Goal: Task Accomplishment & Management: Use online tool/utility

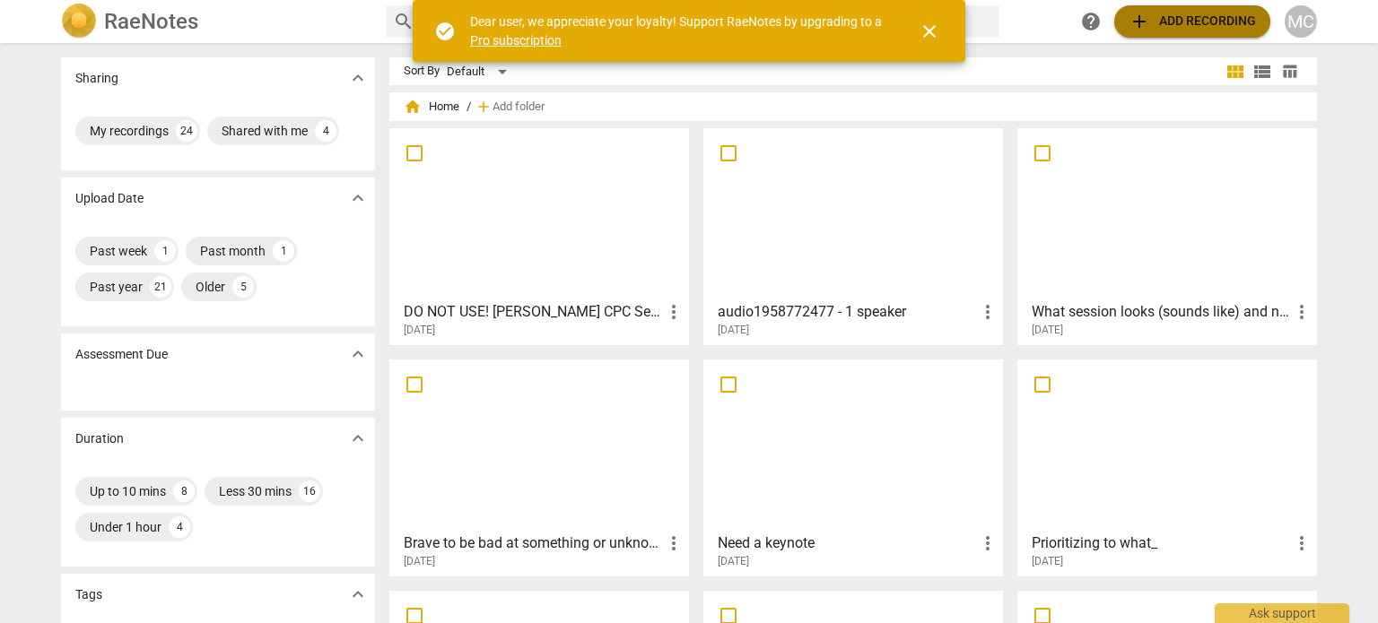
click at [1238, 21] on span "add Add recording" at bounding box center [1191, 22] width 127 height 22
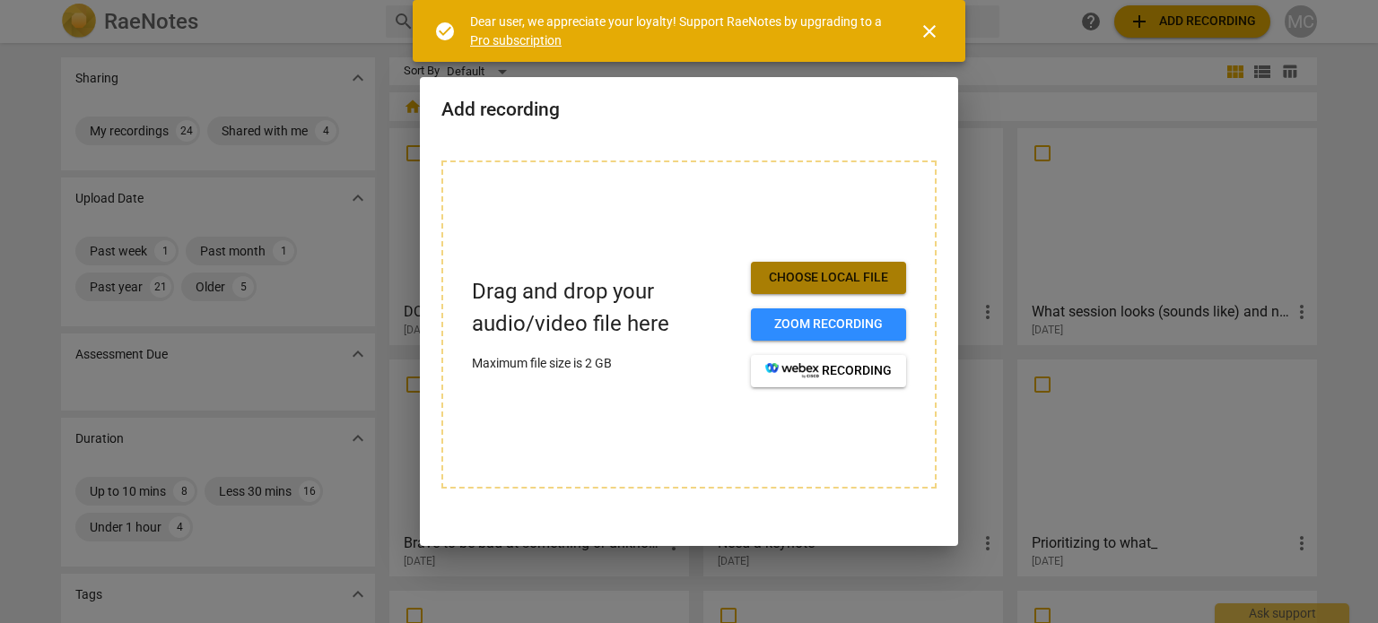
click at [853, 265] on button "Choose local file" at bounding box center [828, 278] width 155 height 32
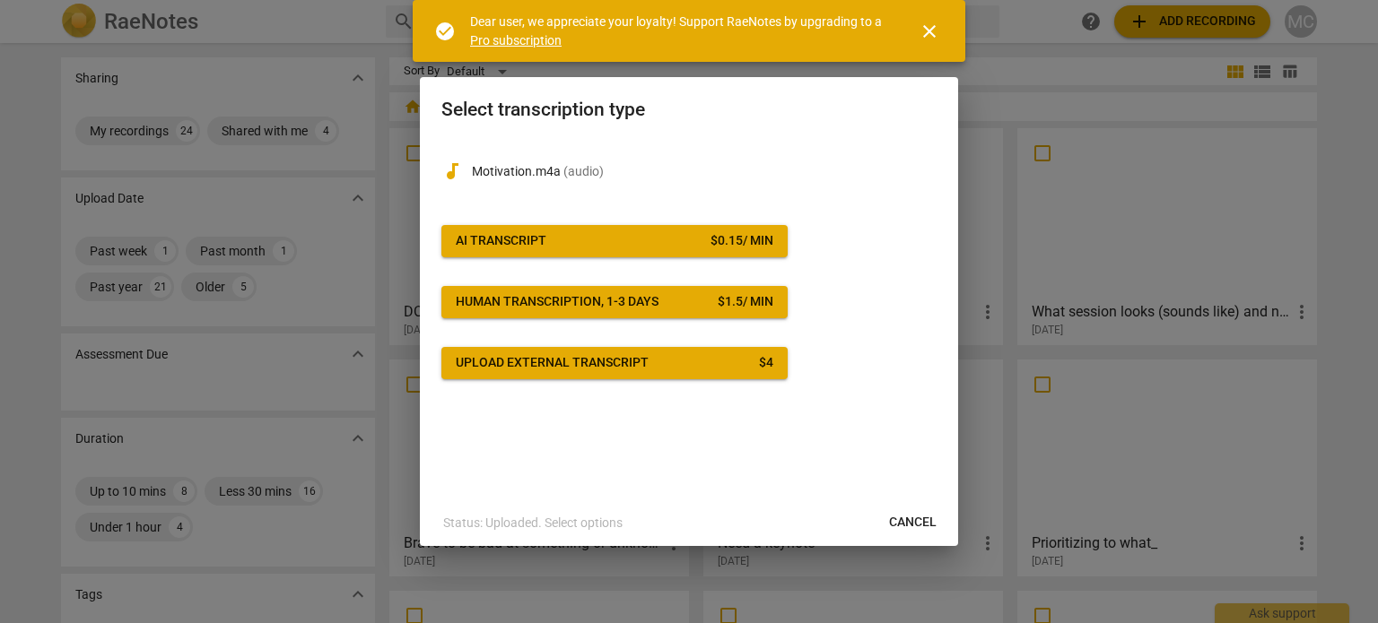
click at [678, 243] on span "AI Transcript $ 0.15 / min" at bounding box center [615, 241] width 318 height 18
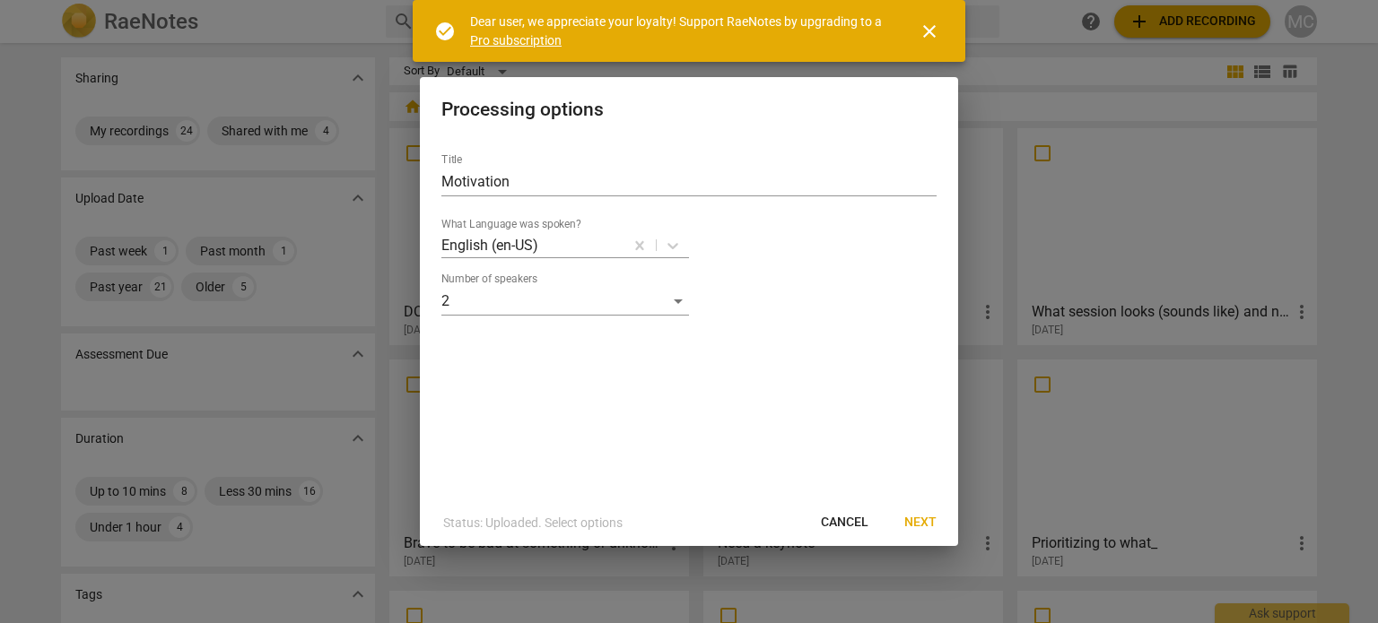
click at [933, 31] on span "close" at bounding box center [929, 32] width 22 height 22
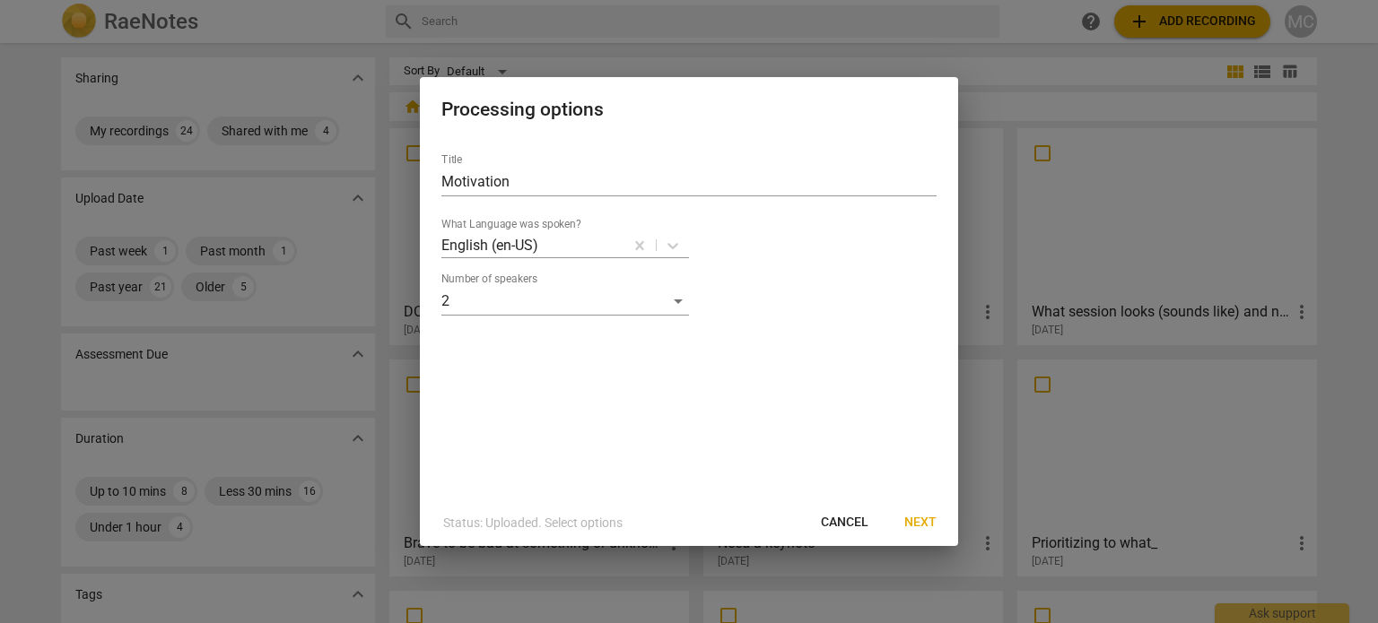
click at [922, 523] on span "Next" at bounding box center [920, 523] width 32 height 18
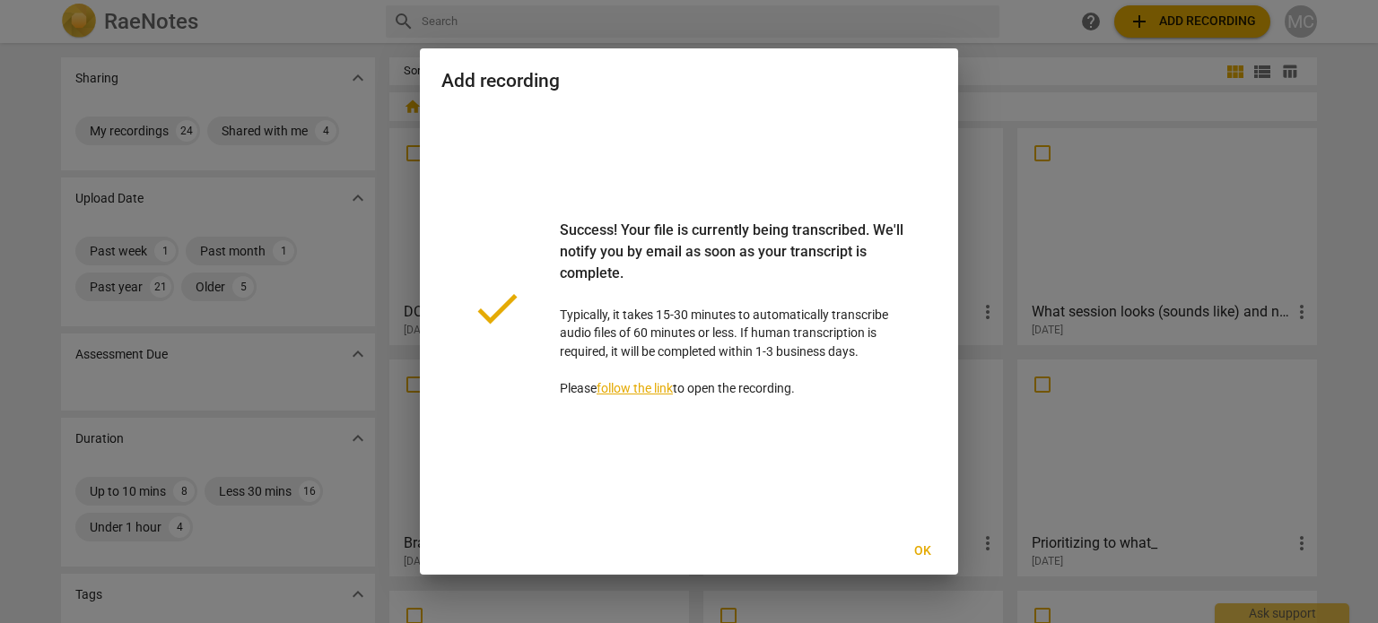
click at [929, 543] on span "Ok" at bounding box center [922, 552] width 29 height 18
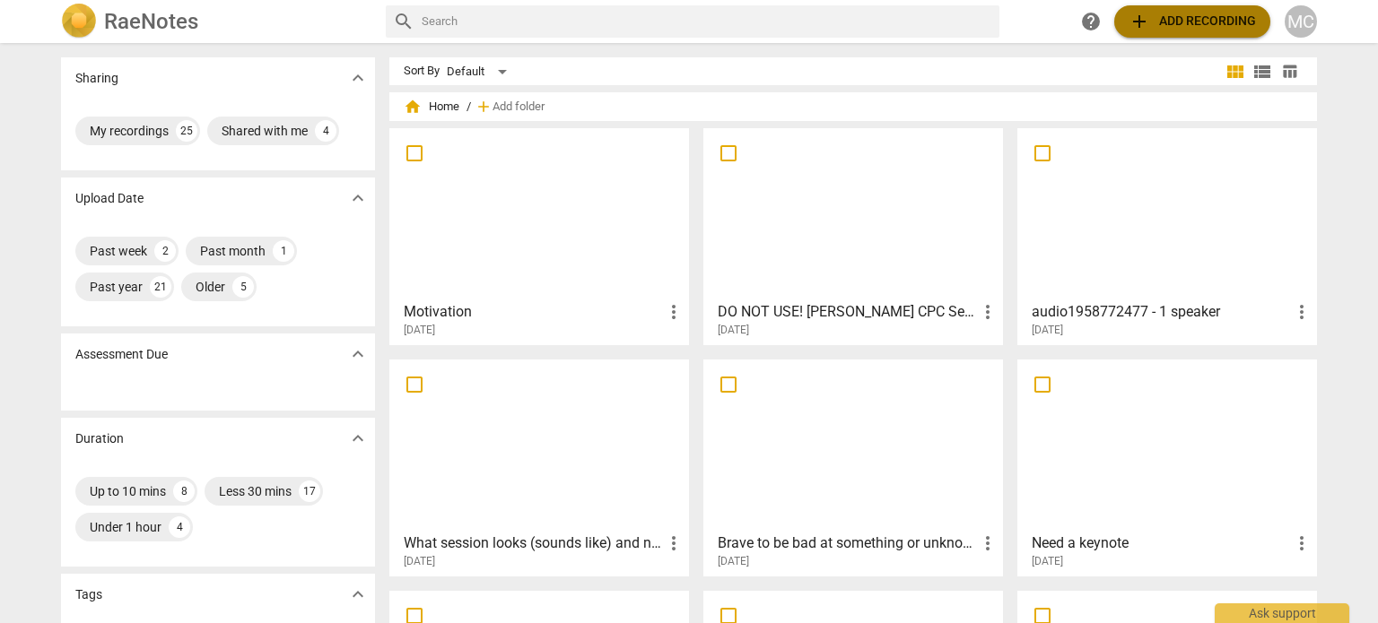
click at [1214, 13] on span "add Add recording" at bounding box center [1191, 22] width 127 height 22
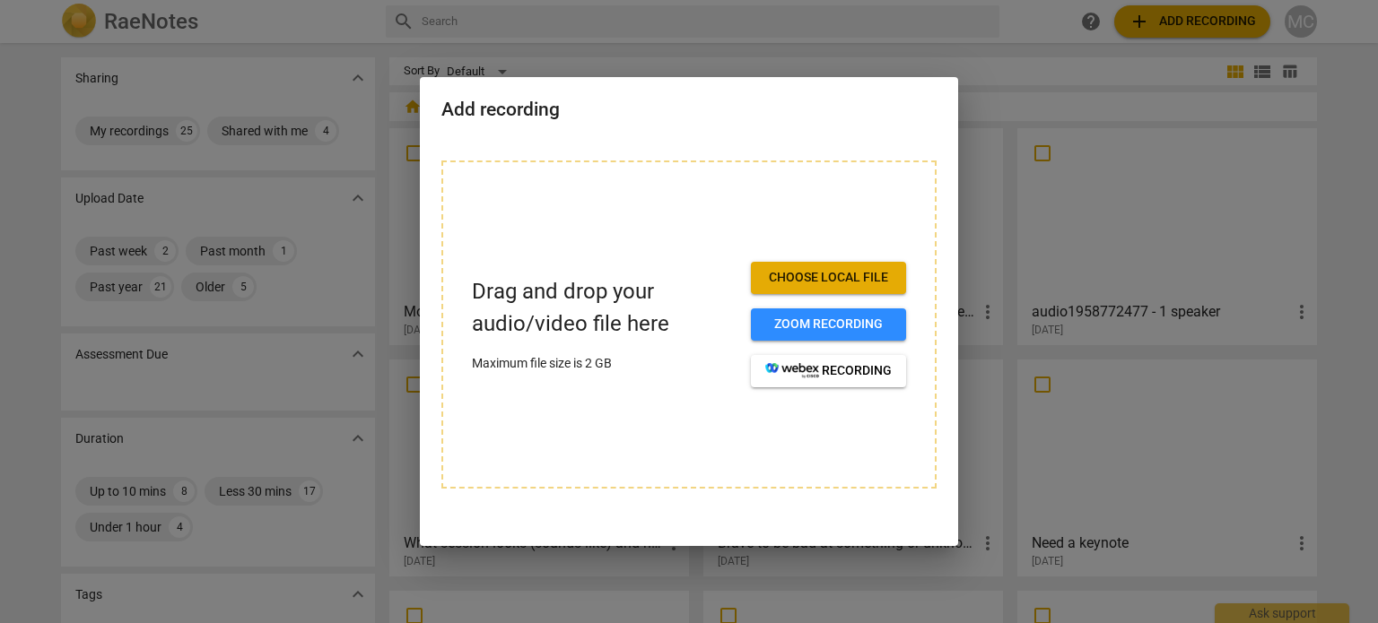
click at [872, 269] on span "Choose local file" at bounding box center [828, 278] width 126 height 18
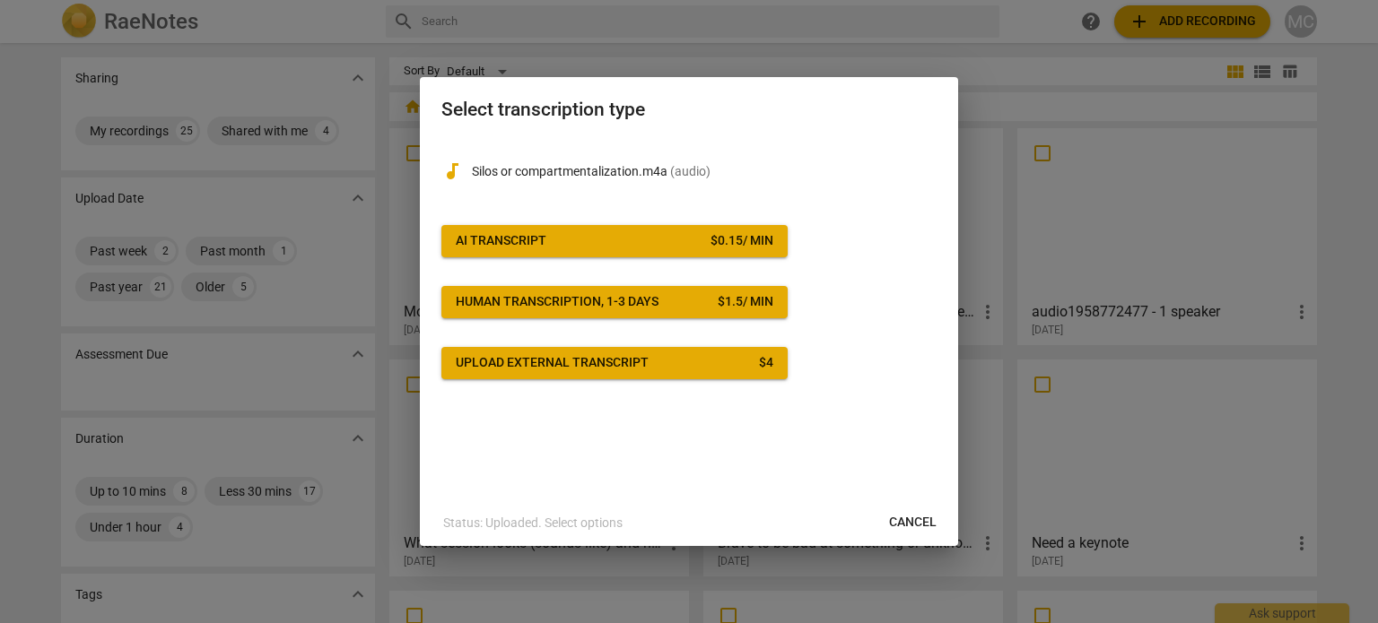
click at [644, 239] on span "AI Transcript $ 0.15 / min" at bounding box center [615, 241] width 318 height 18
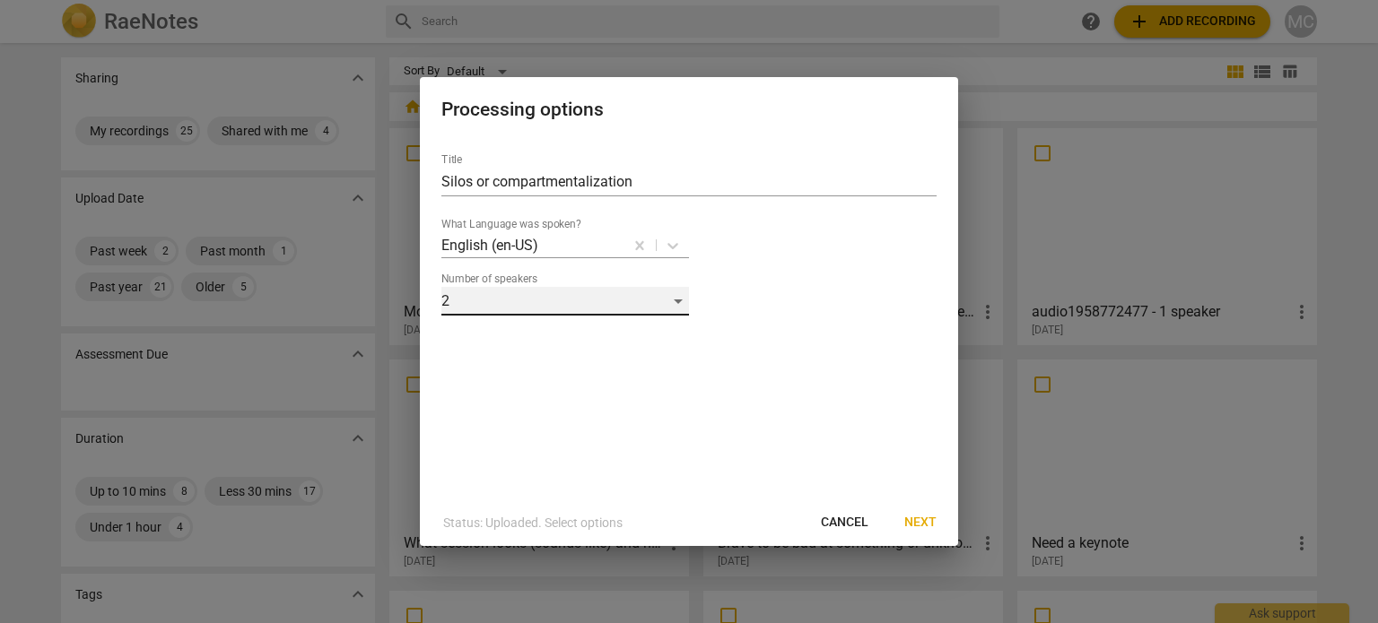
click at [587, 304] on div "2" at bounding box center [565, 301] width 248 height 29
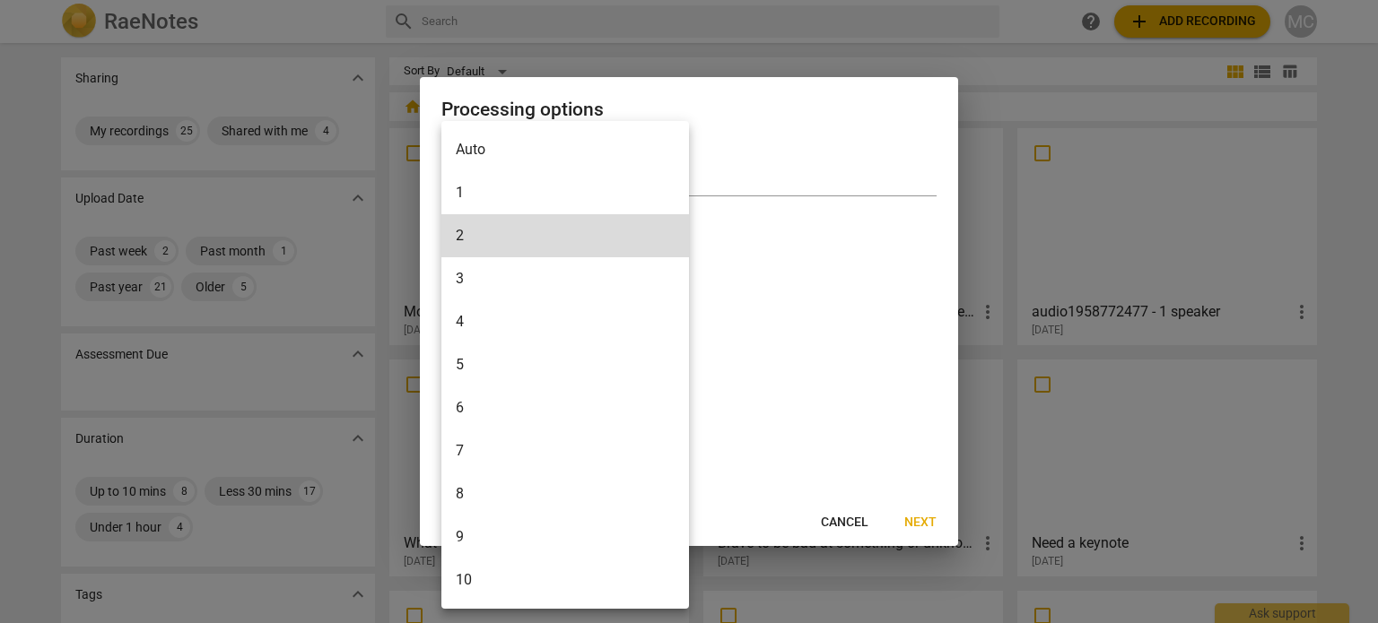
click at [559, 193] on li "1" at bounding box center [565, 192] width 248 height 43
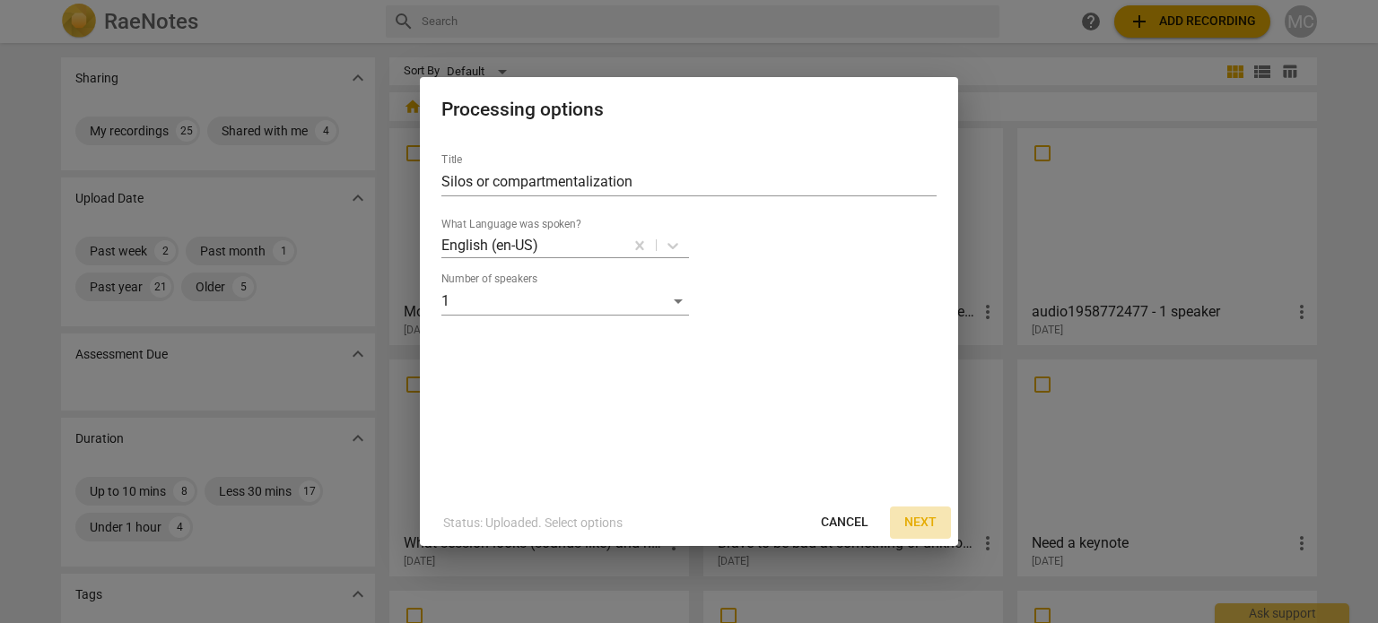
click at [932, 523] on span "Next" at bounding box center [920, 523] width 32 height 18
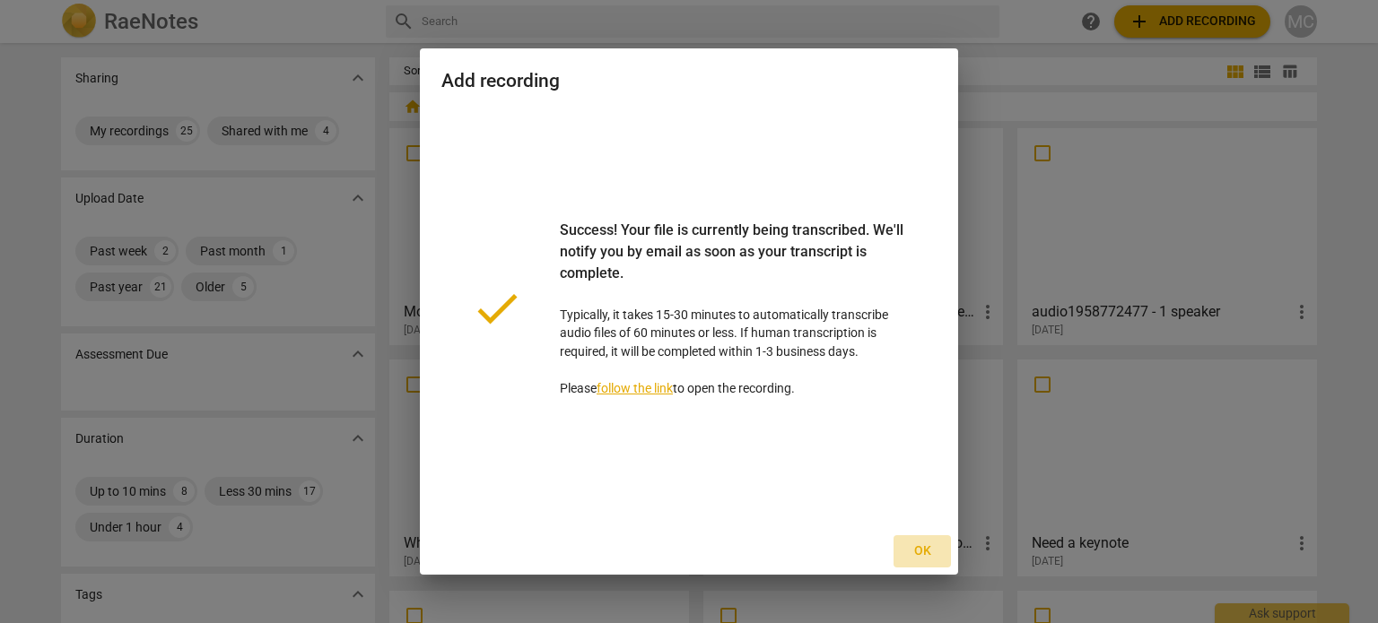
click at [921, 545] on span "Ok" at bounding box center [922, 552] width 29 height 18
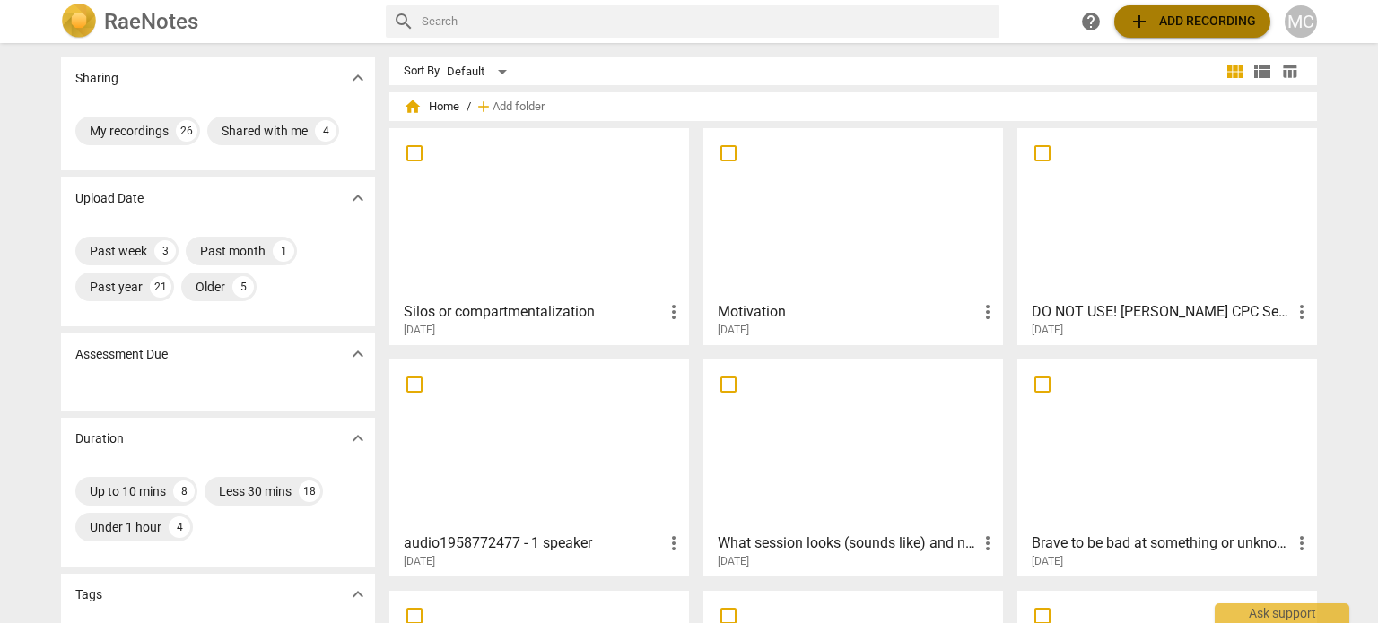
click at [1194, 22] on span "add Add recording" at bounding box center [1191, 22] width 127 height 22
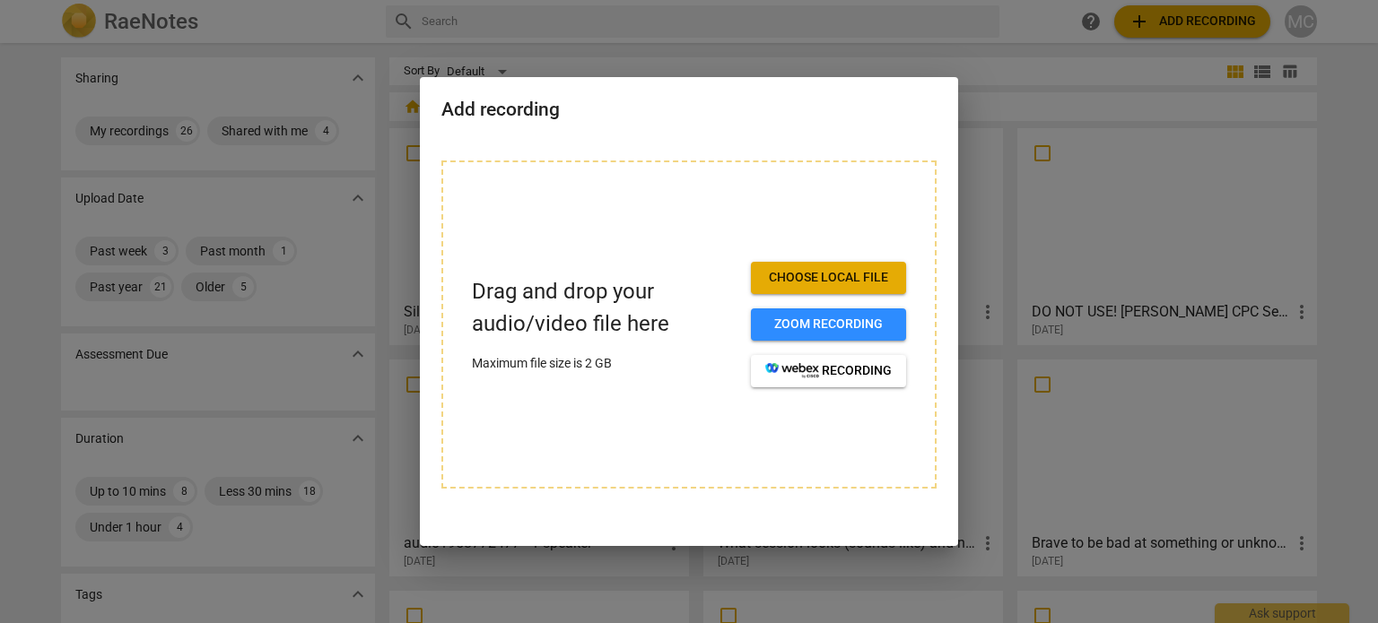
click at [825, 283] on span "Choose local file" at bounding box center [828, 278] width 126 height 18
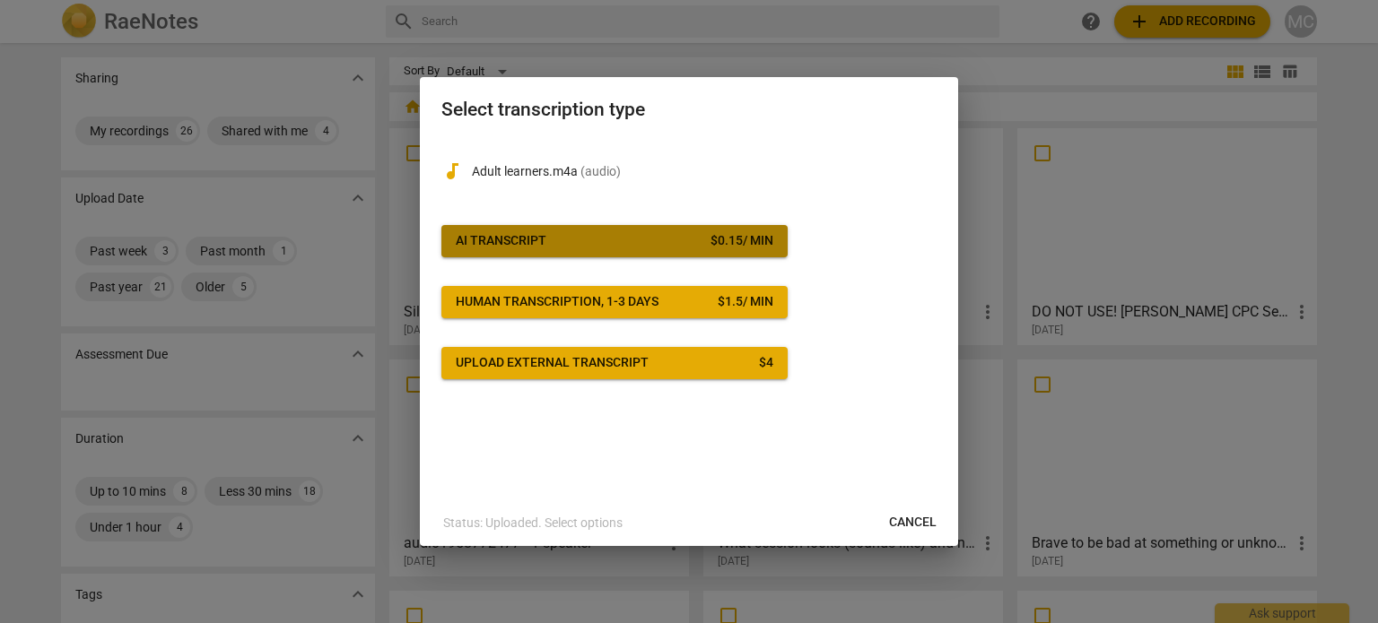
click at [643, 247] on span "AI Transcript $ 0.15 / min" at bounding box center [615, 241] width 318 height 18
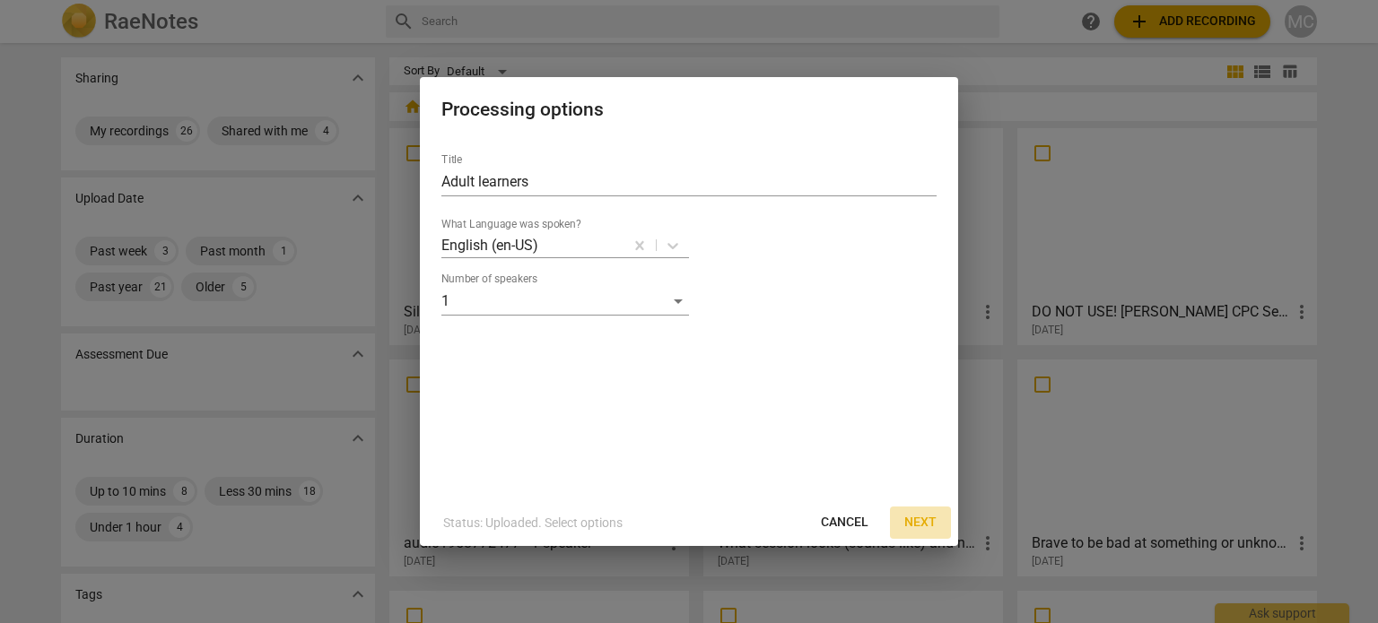
click at [929, 524] on span "Next" at bounding box center [920, 523] width 32 height 18
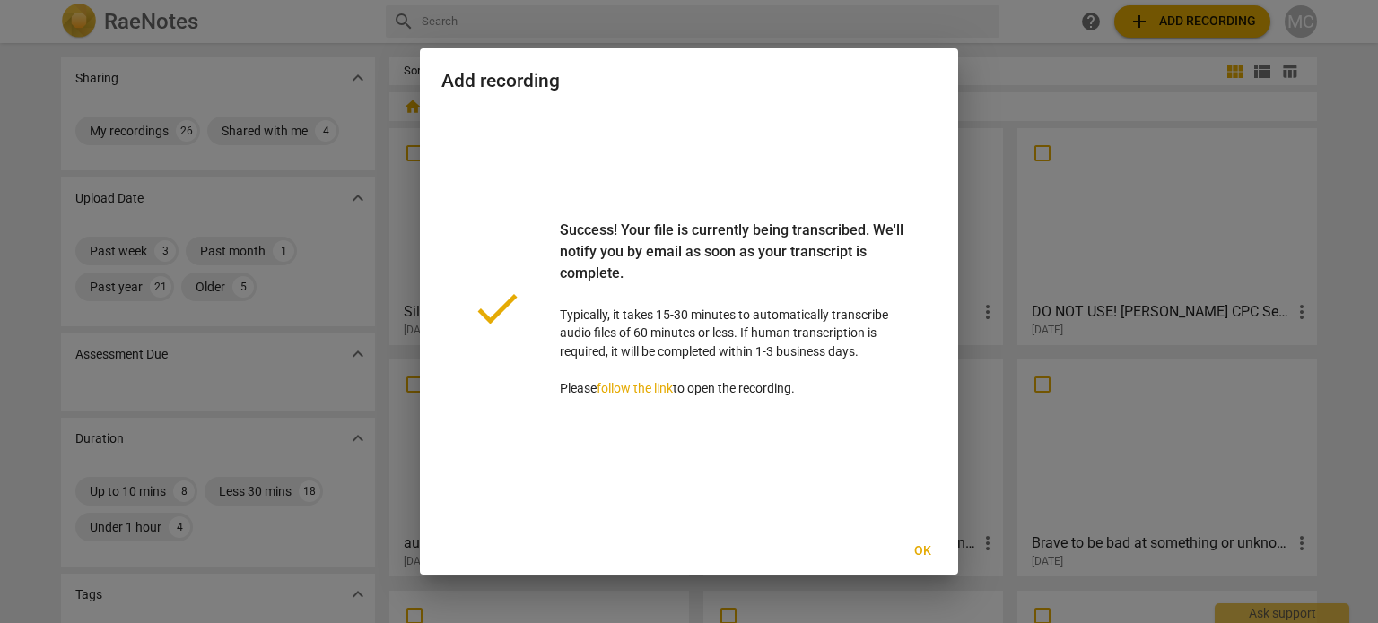
click at [922, 540] on button "Ok" at bounding box center [921, 551] width 57 height 32
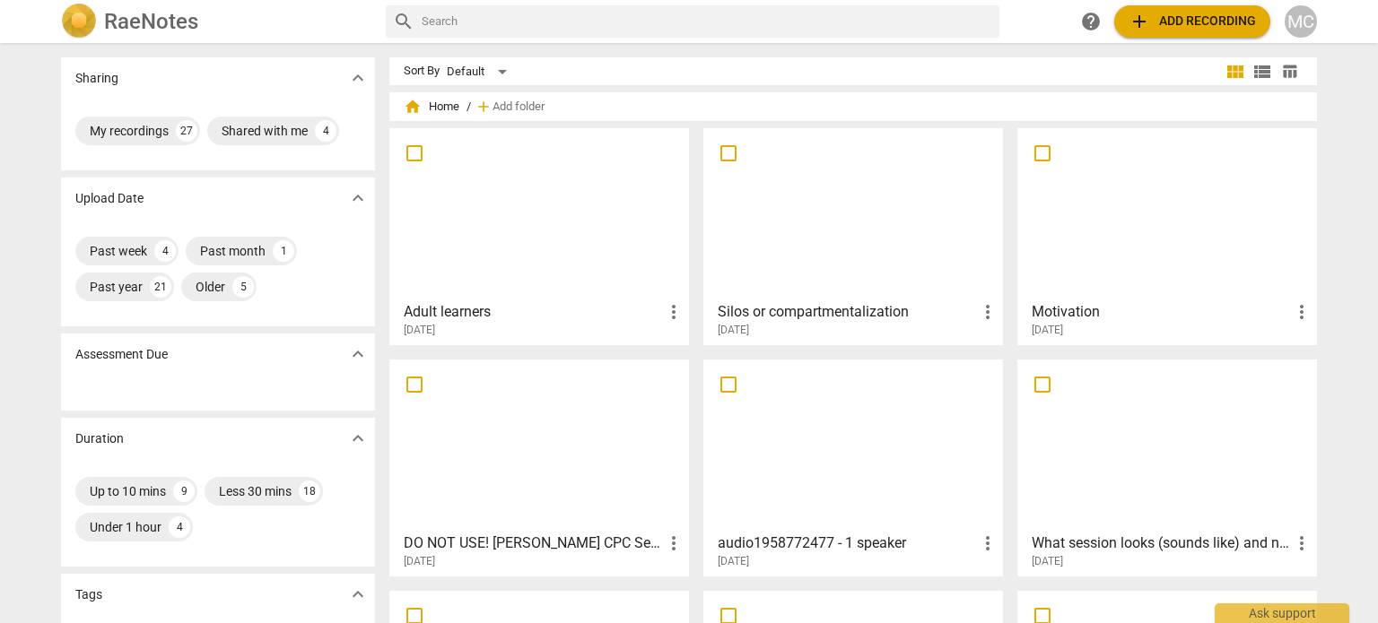
click at [1205, 22] on span "add Add recording" at bounding box center [1191, 22] width 127 height 22
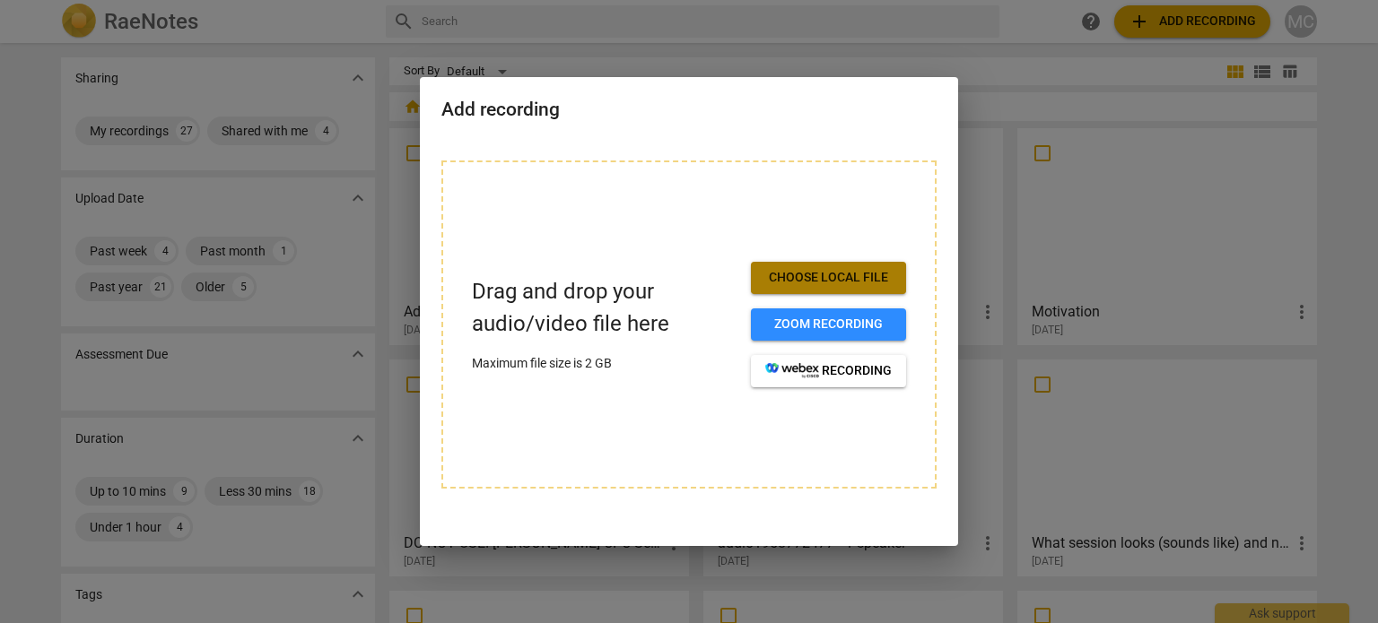
click at [841, 268] on button "Choose local file" at bounding box center [828, 278] width 155 height 32
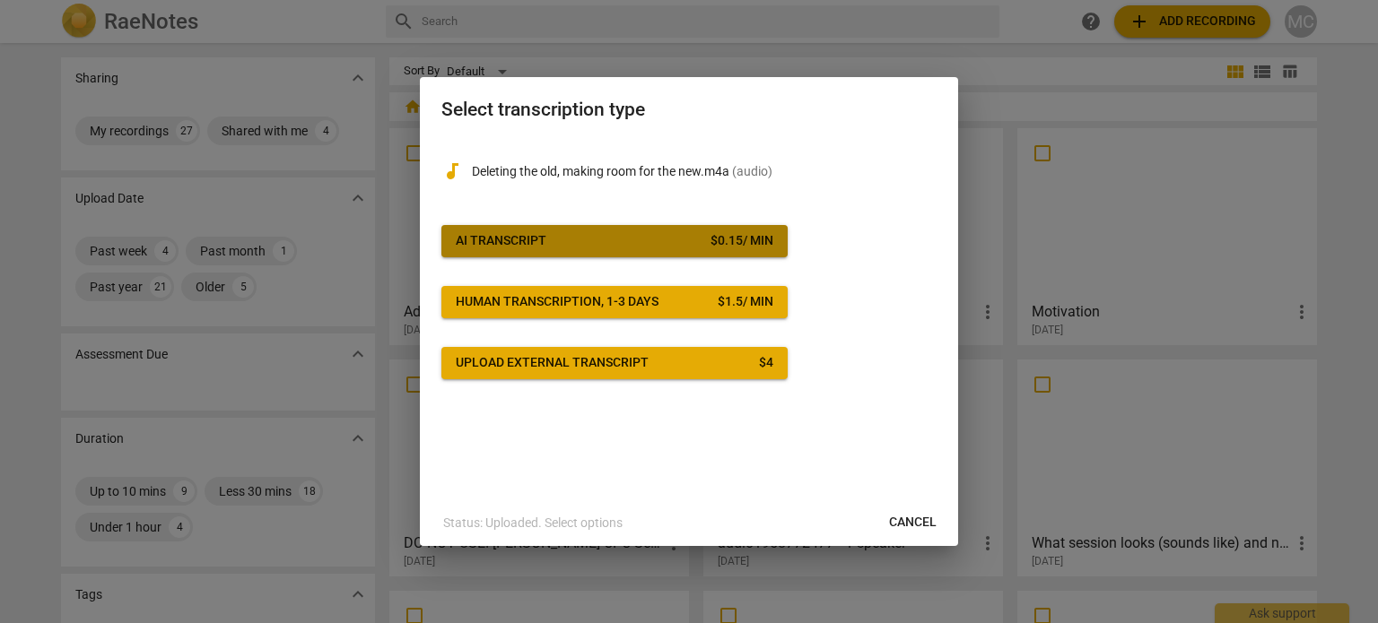
click at [649, 234] on span "AI Transcript $ 0.15 / min" at bounding box center [615, 241] width 318 height 18
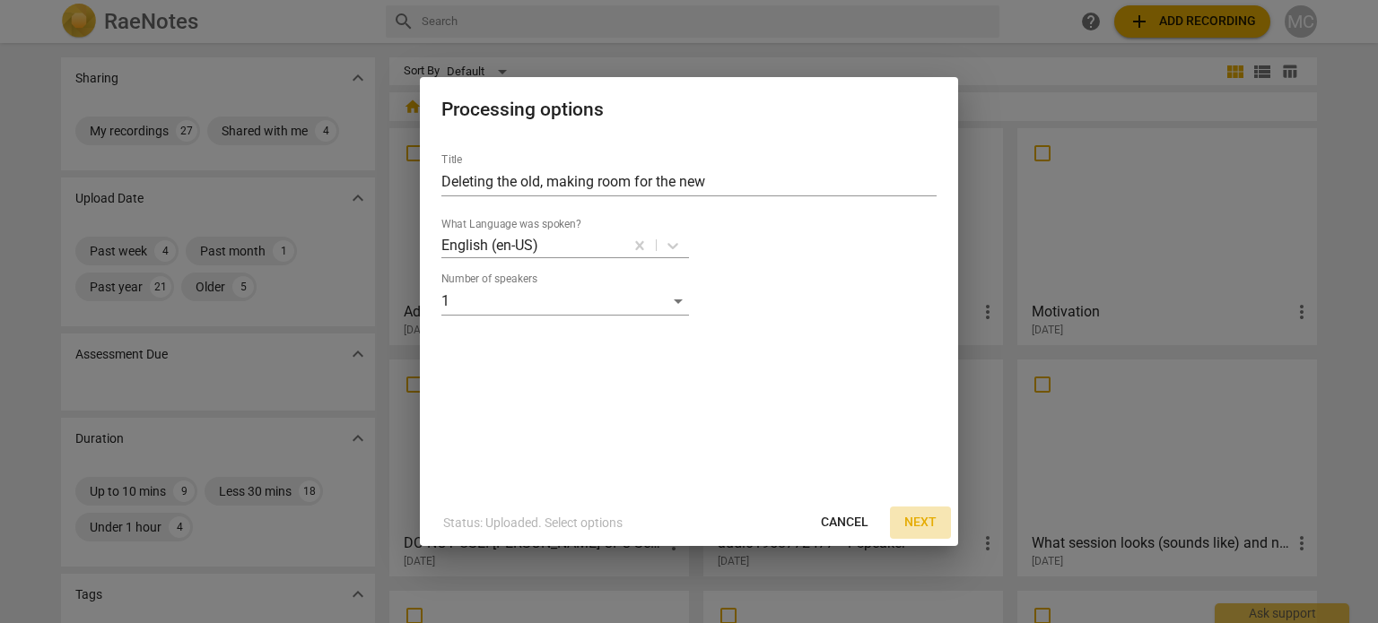
click at [931, 519] on span "Next" at bounding box center [920, 523] width 32 height 18
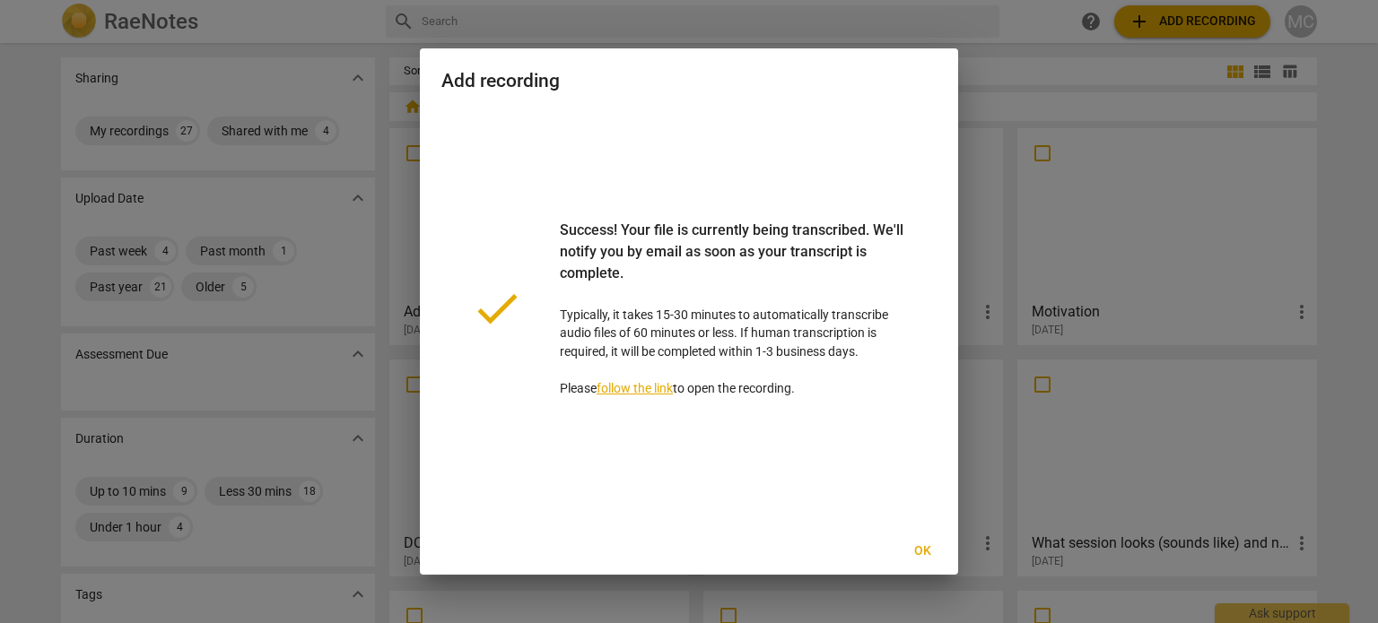
click at [926, 547] on span "Ok" at bounding box center [922, 552] width 29 height 18
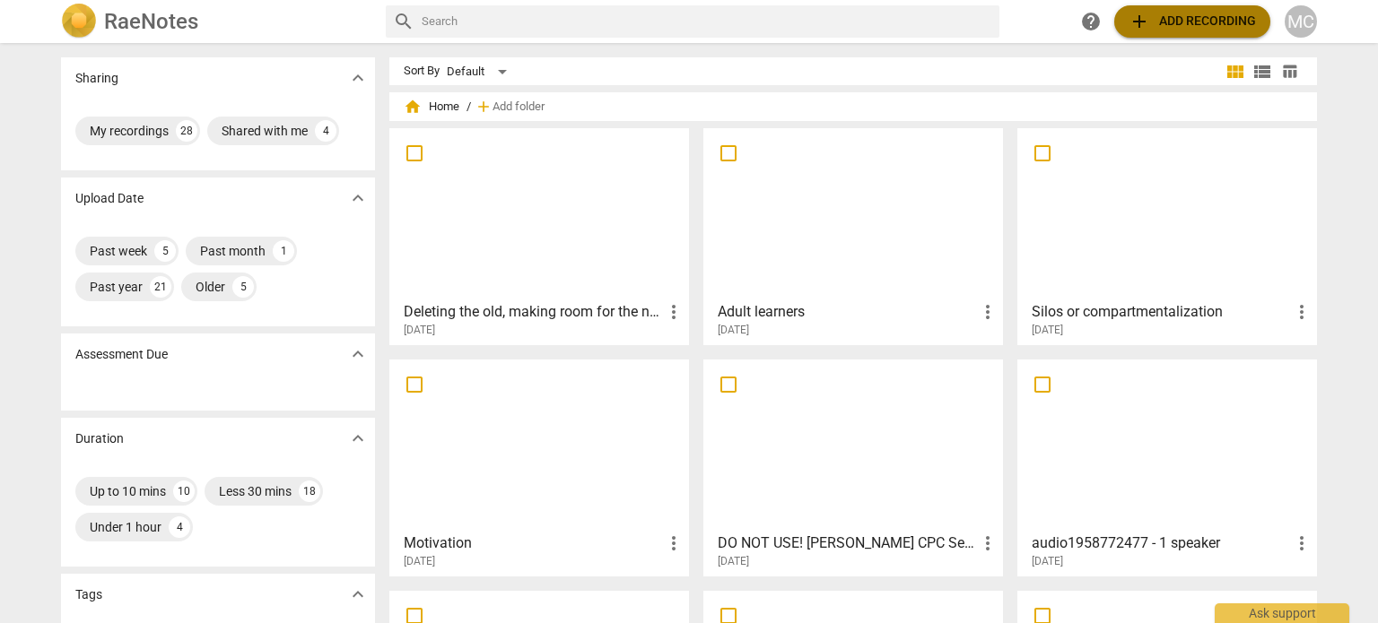
click at [1214, 16] on span "add Add recording" at bounding box center [1191, 22] width 127 height 22
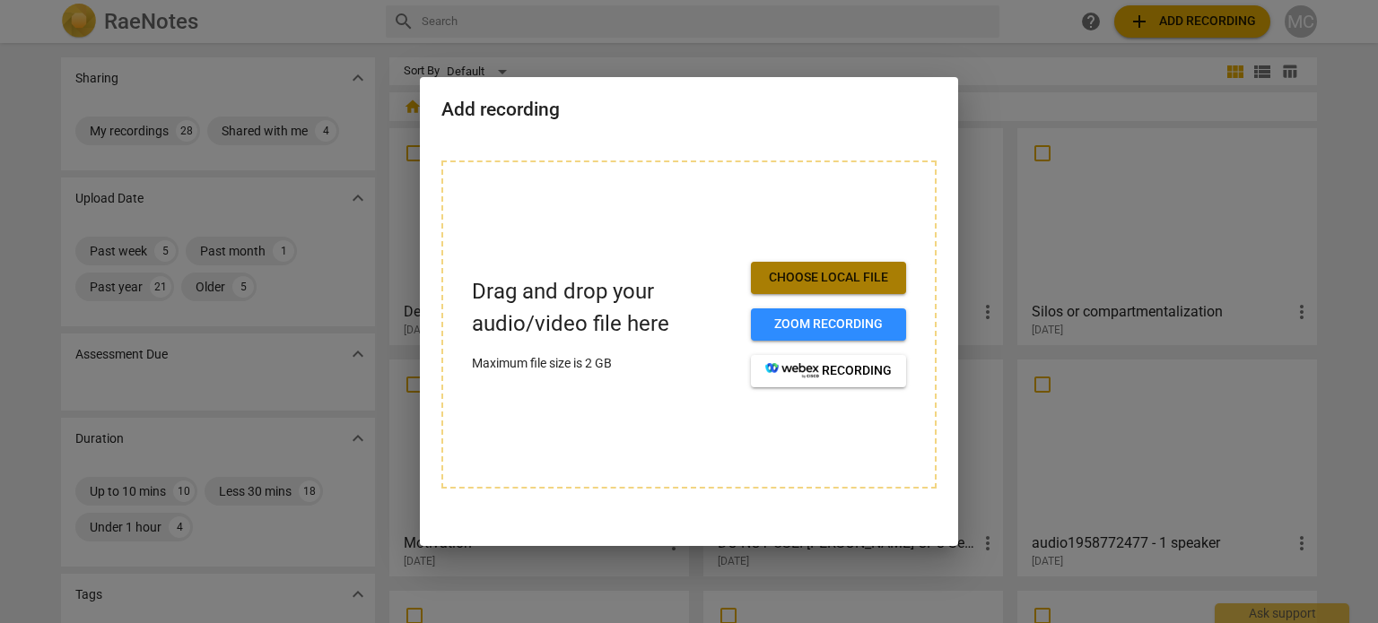
click at [805, 274] on span "Choose local file" at bounding box center [828, 278] width 126 height 18
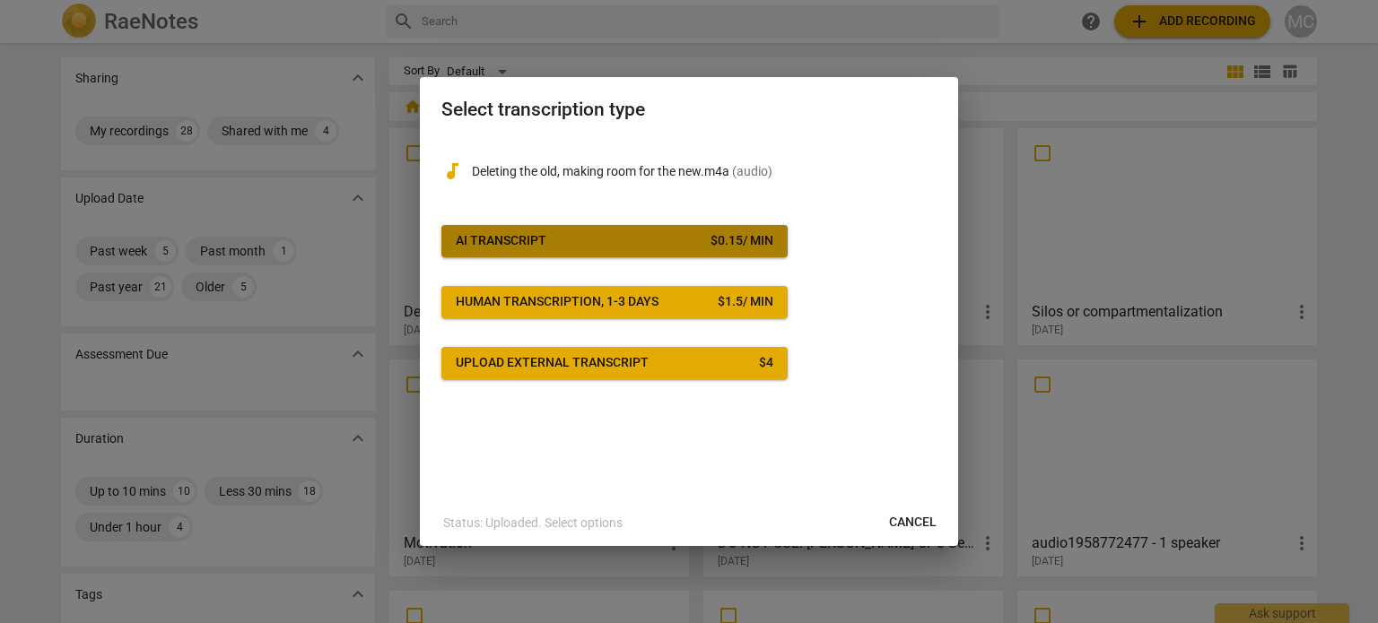
click at [632, 255] on button "AI Transcript $ 0.15 / min" at bounding box center [614, 241] width 346 height 32
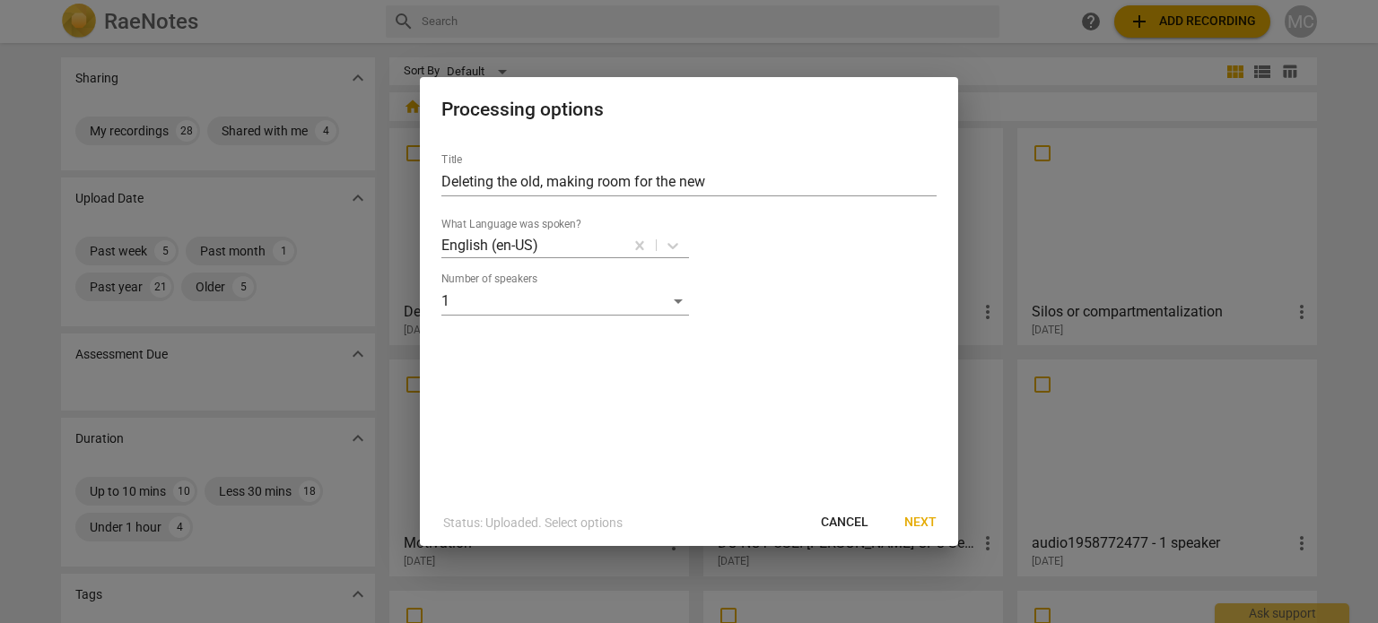
click at [919, 519] on span "Next" at bounding box center [920, 523] width 32 height 18
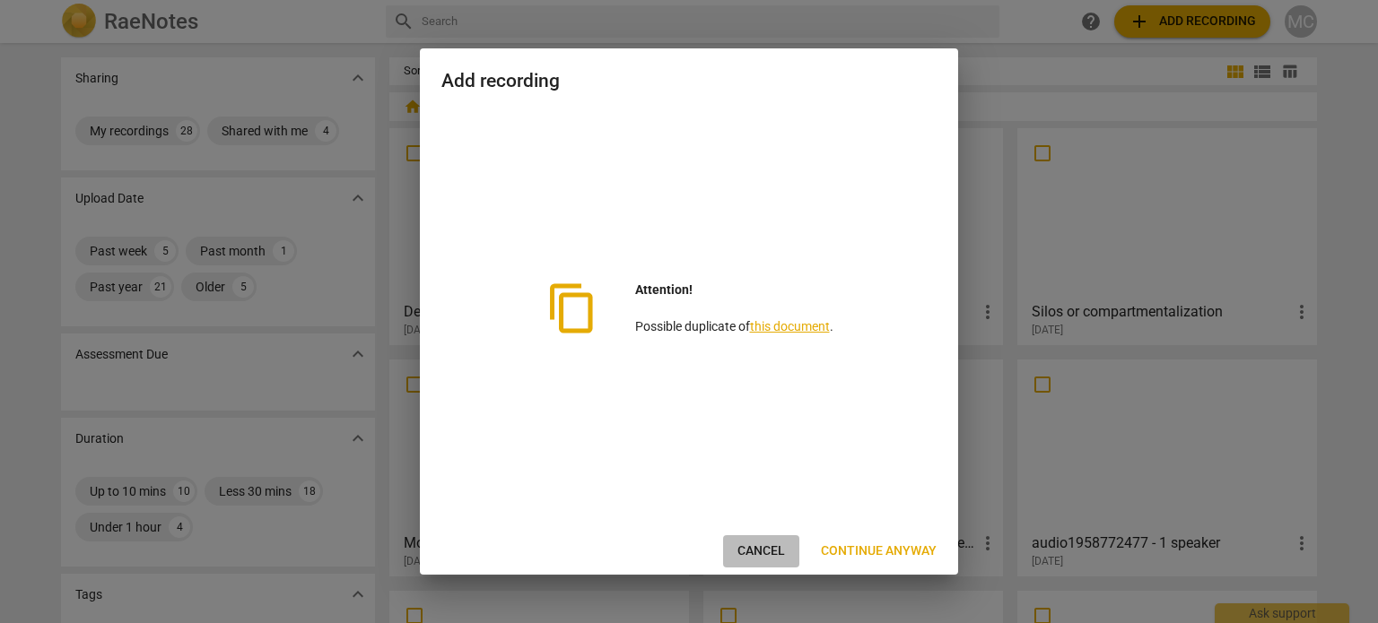
click at [770, 548] on span "Cancel" at bounding box center [761, 552] width 48 height 18
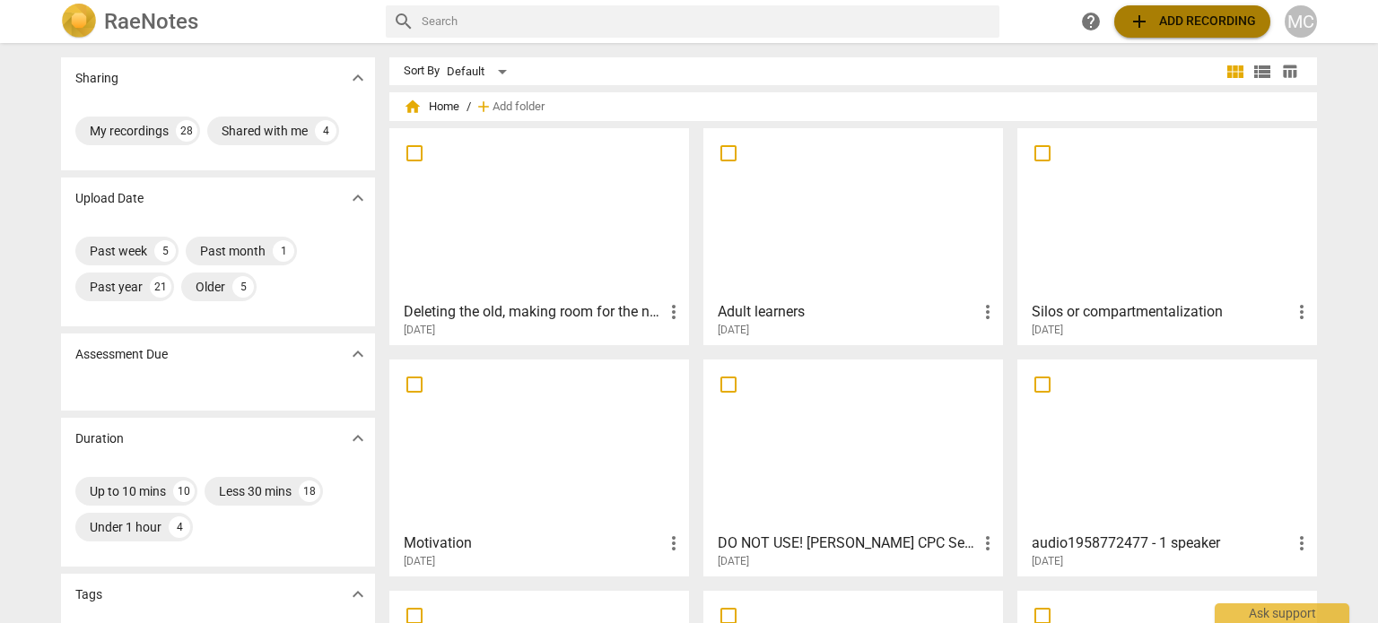
click at [1218, 17] on span "add Add recording" at bounding box center [1191, 22] width 127 height 22
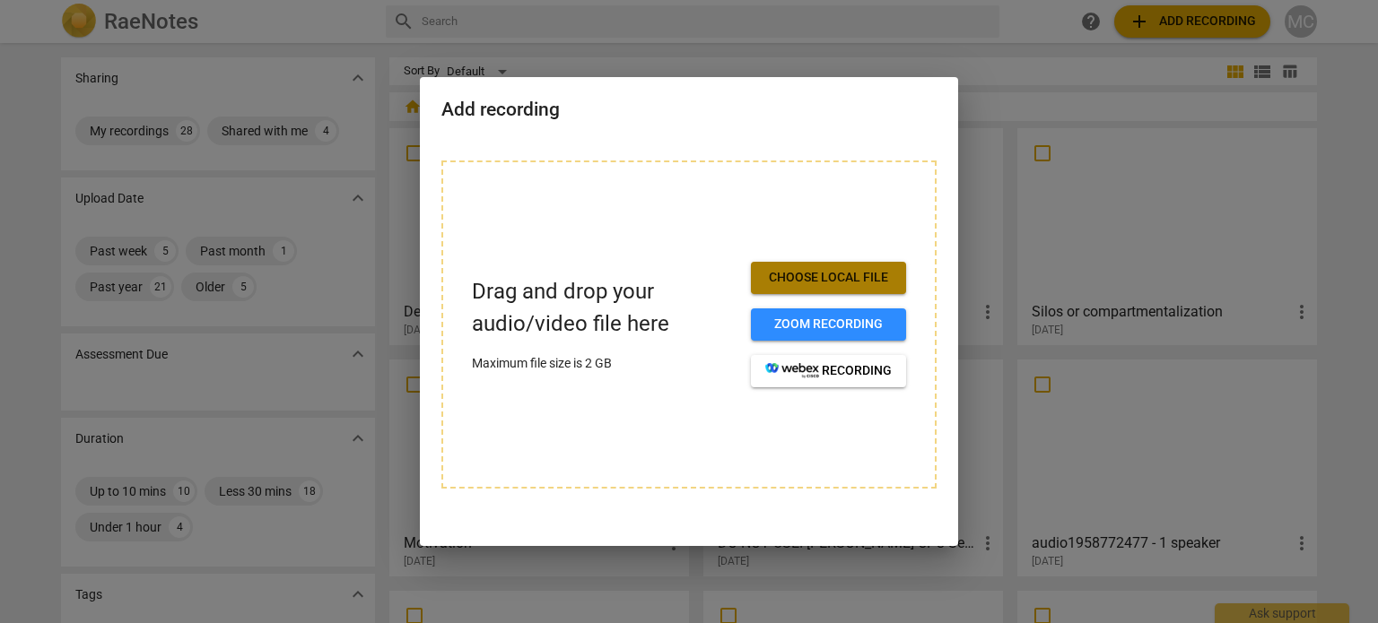
click at [845, 275] on span "Choose local file" at bounding box center [828, 278] width 126 height 18
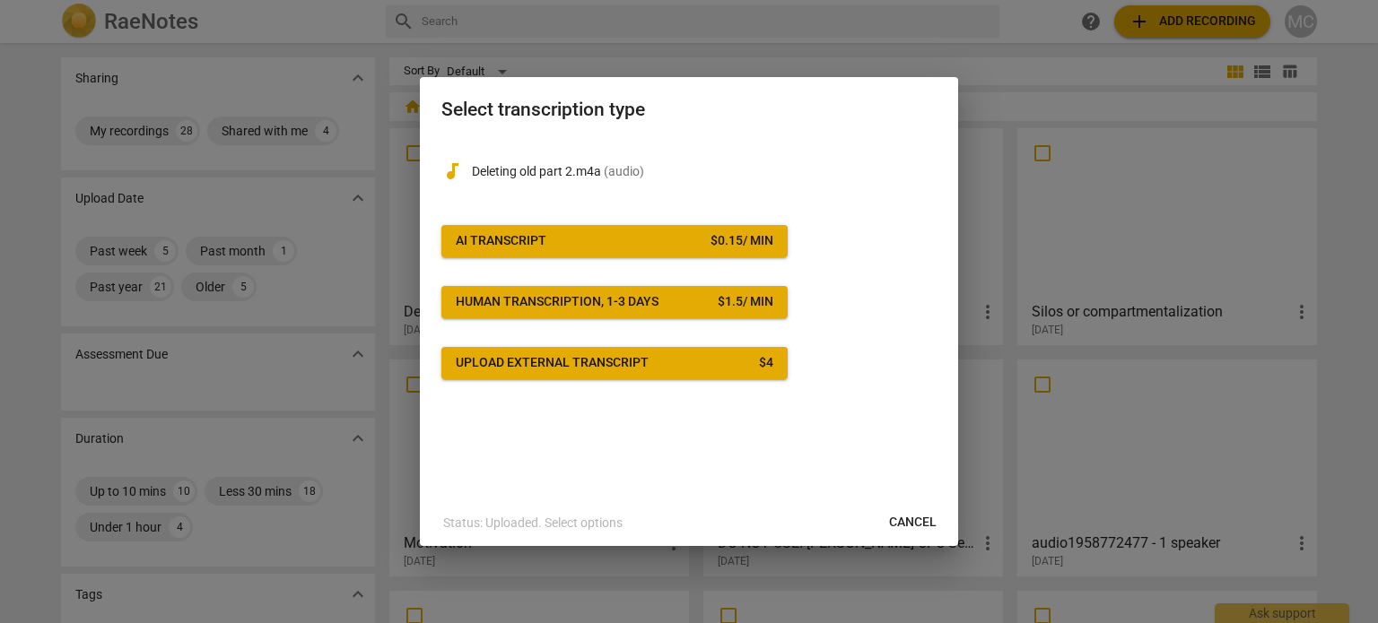
click at [608, 241] on span "AI Transcript $ 0.15 / min" at bounding box center [615, 241] width 318 height 18
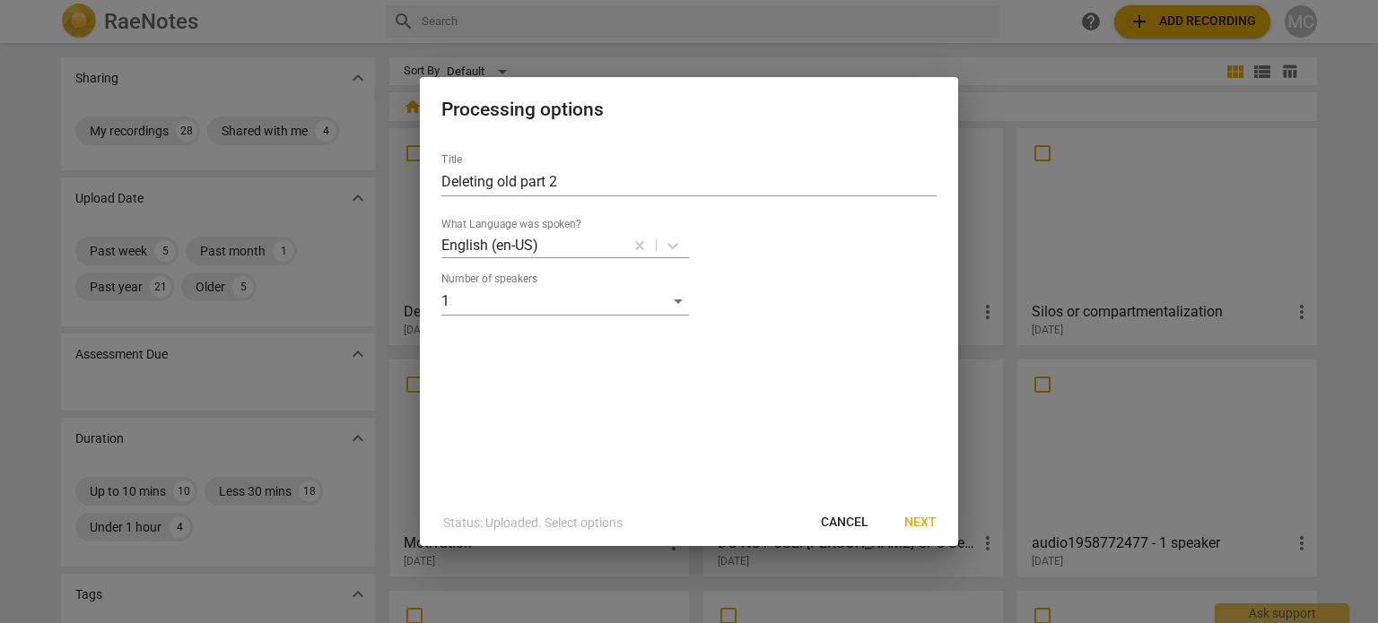
click at [920, 519] on span "Next" at bounding box center [920, 523] width 32 height 18
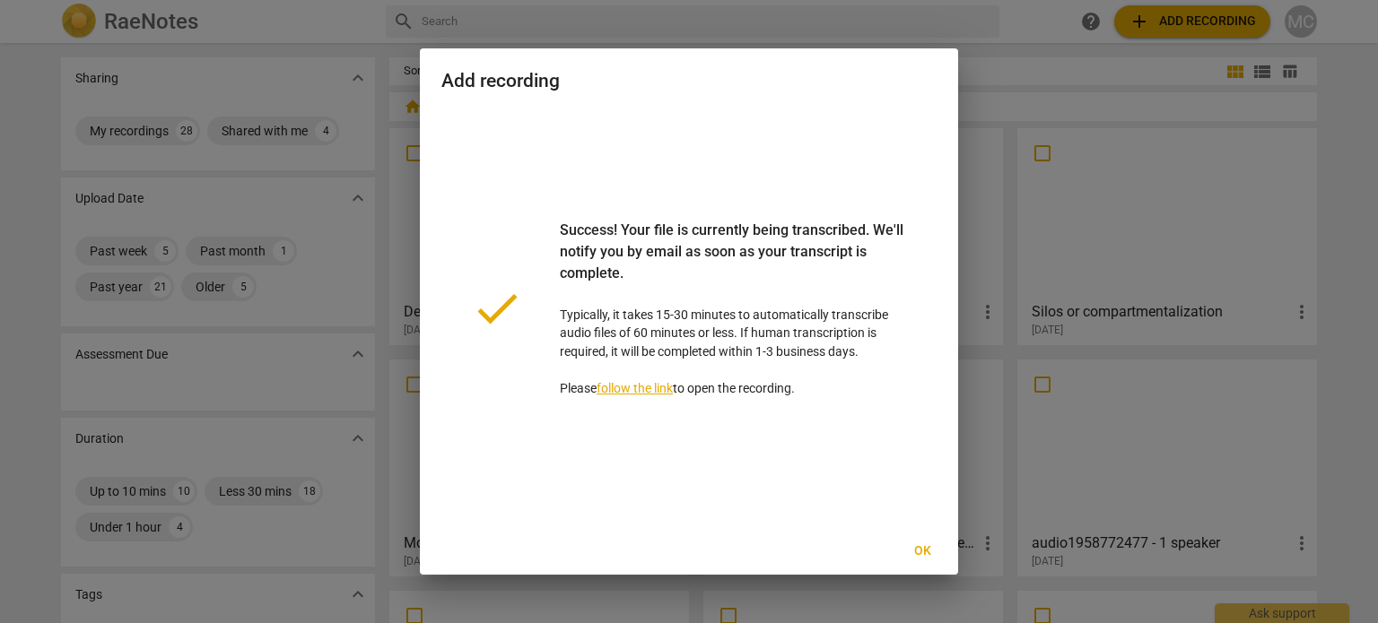
click at [918, 545] on span "Ok" at bounding box center [922, 552] width 29 height 18
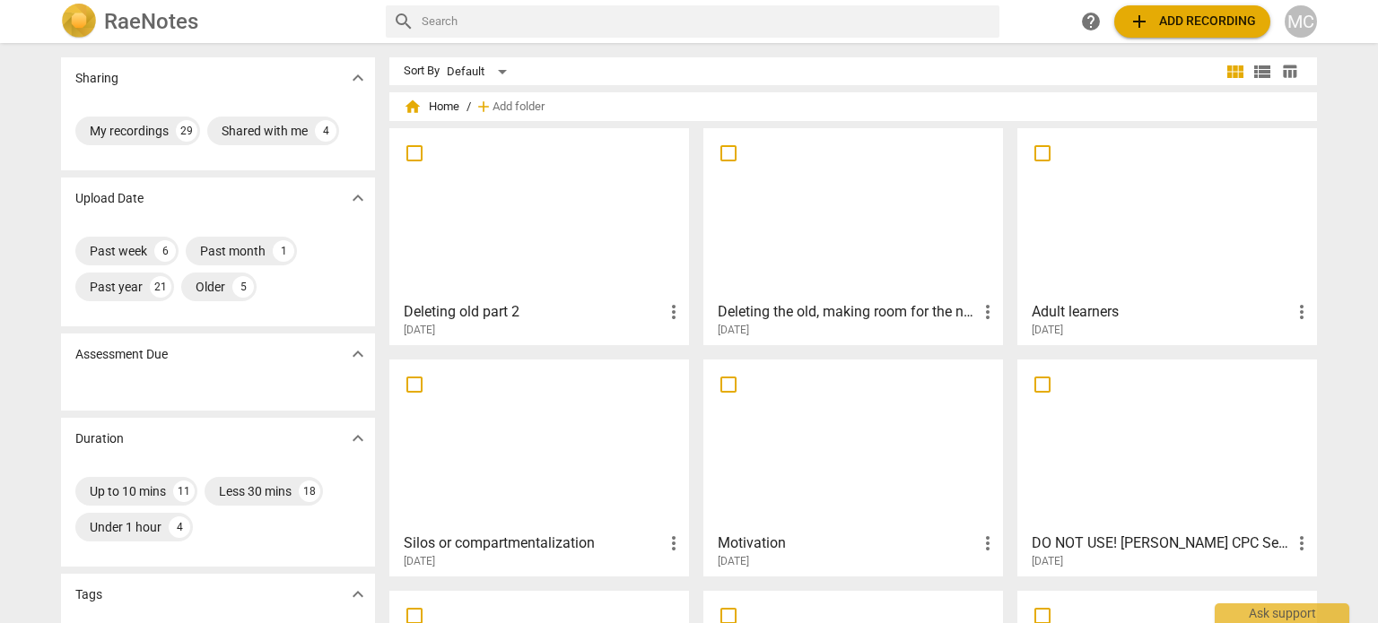
scroll to position [268, 0]
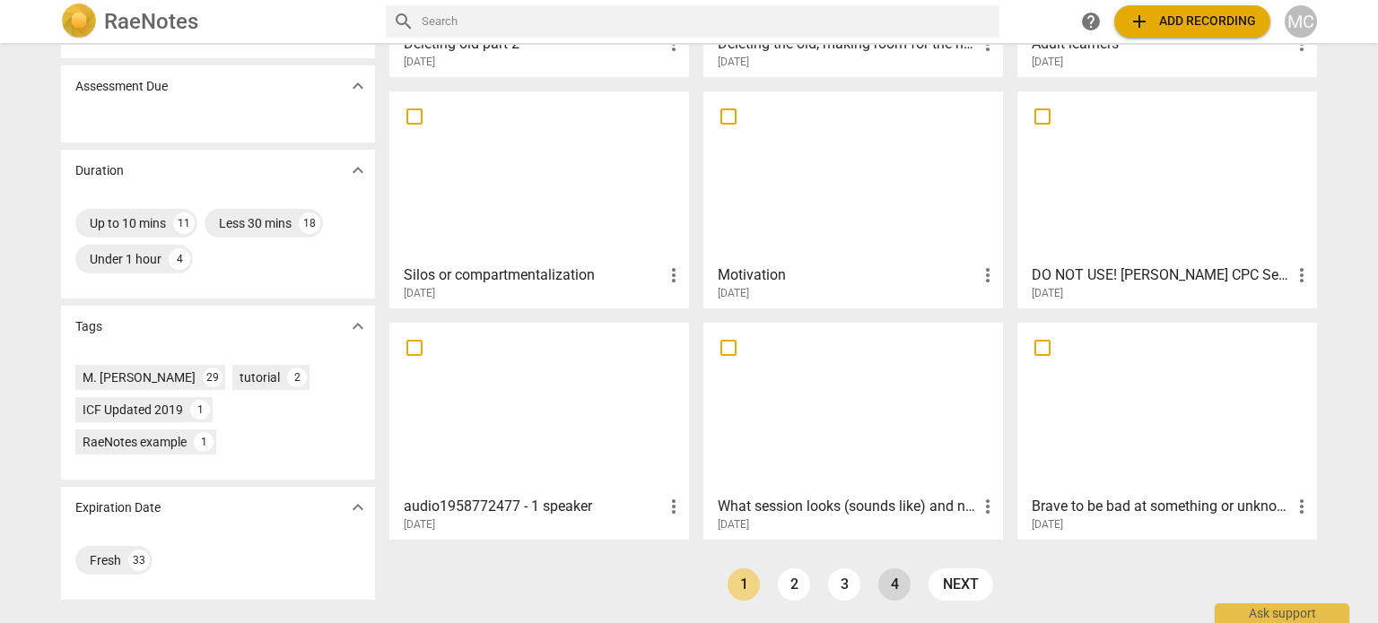
click at [903, 585] on link "4" at bounding box center [894, 585] width 32 height 32
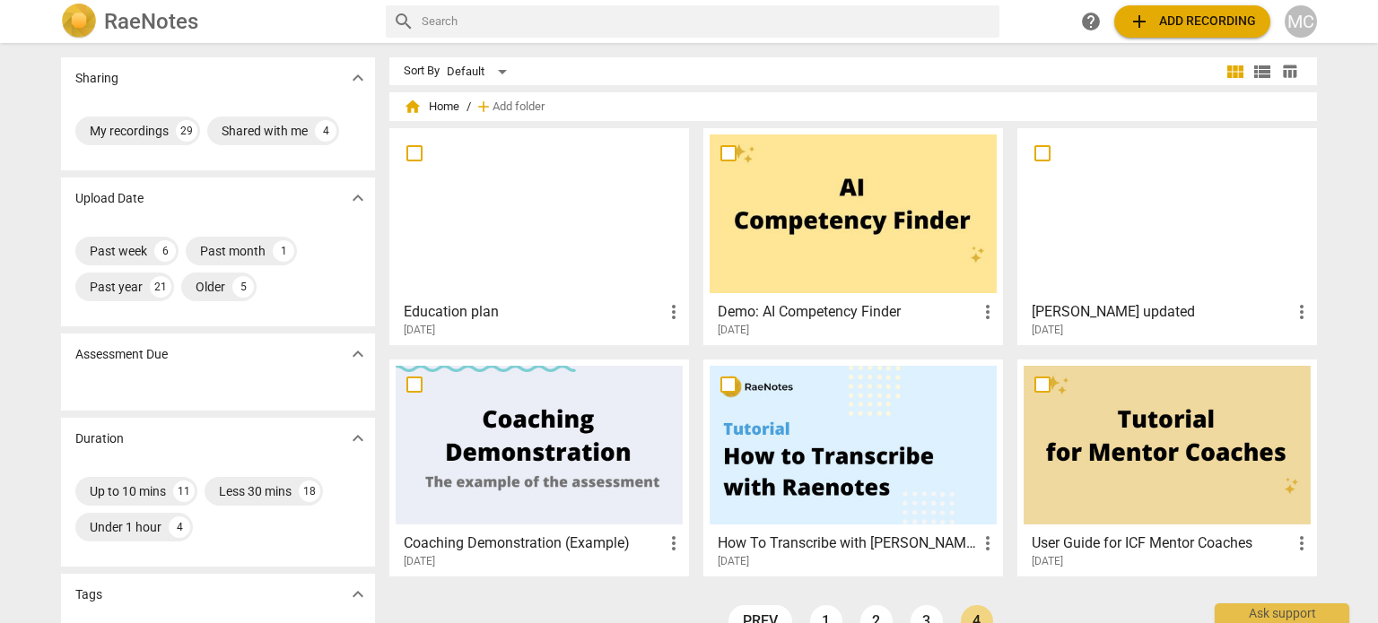
click at [576, 247] on div at bounding box center [539, 214] width 287 height 159
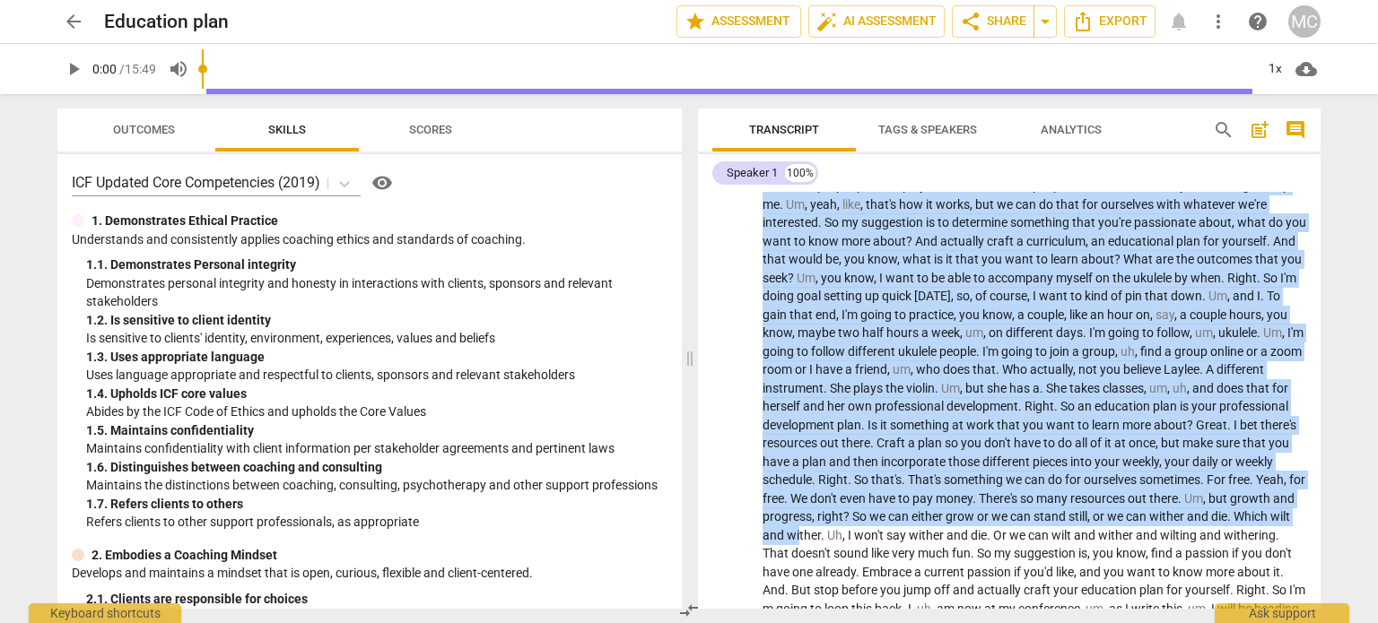
scroll to position [1934, 0]
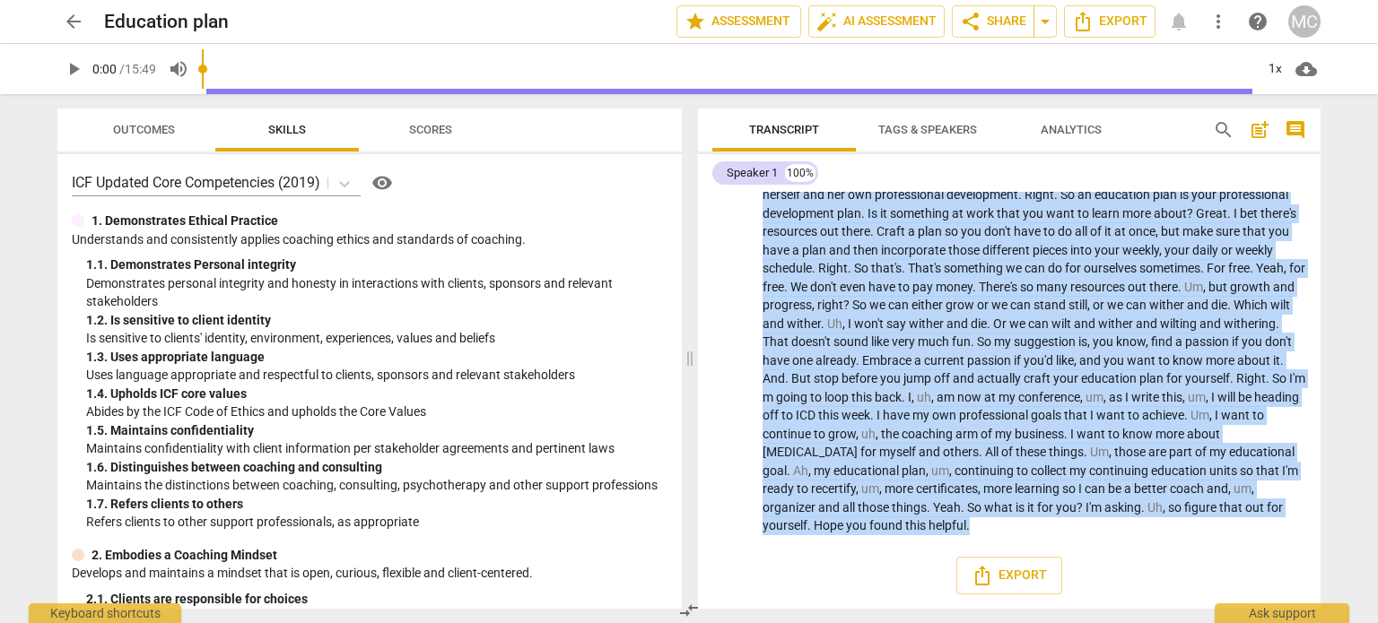
drag, startPoint x: 763, startPoint y: 235, endPoint x: 1175, endPoint y: 643, distance: 579.7
click at [1175, 0] on html "arrow_back Education plan edit star Assessment auto_fix_high AI Assessment shar…" at bounding box center [689, 0] width 1378 height 0
copy p "So when this episode drops , I will be , uh , getting home from a conference , …"
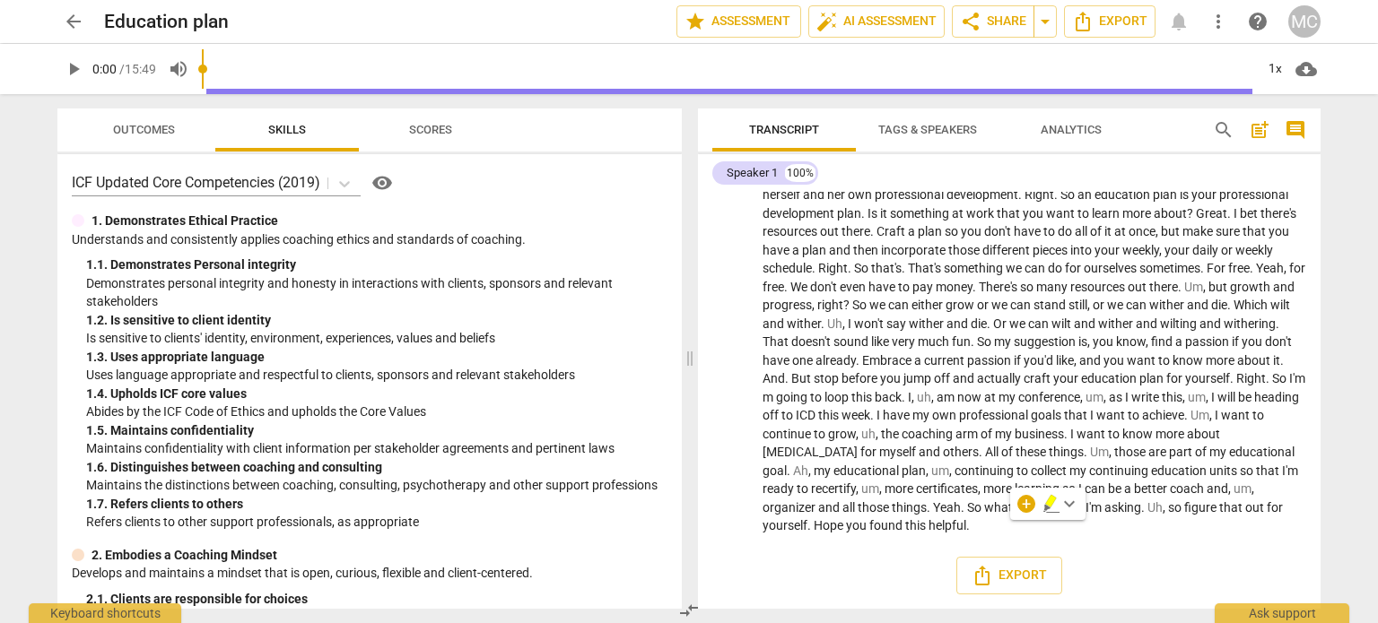
click at [72, 19] on span "arrow_back" at bounding box center [74, 22] width 22 height 22
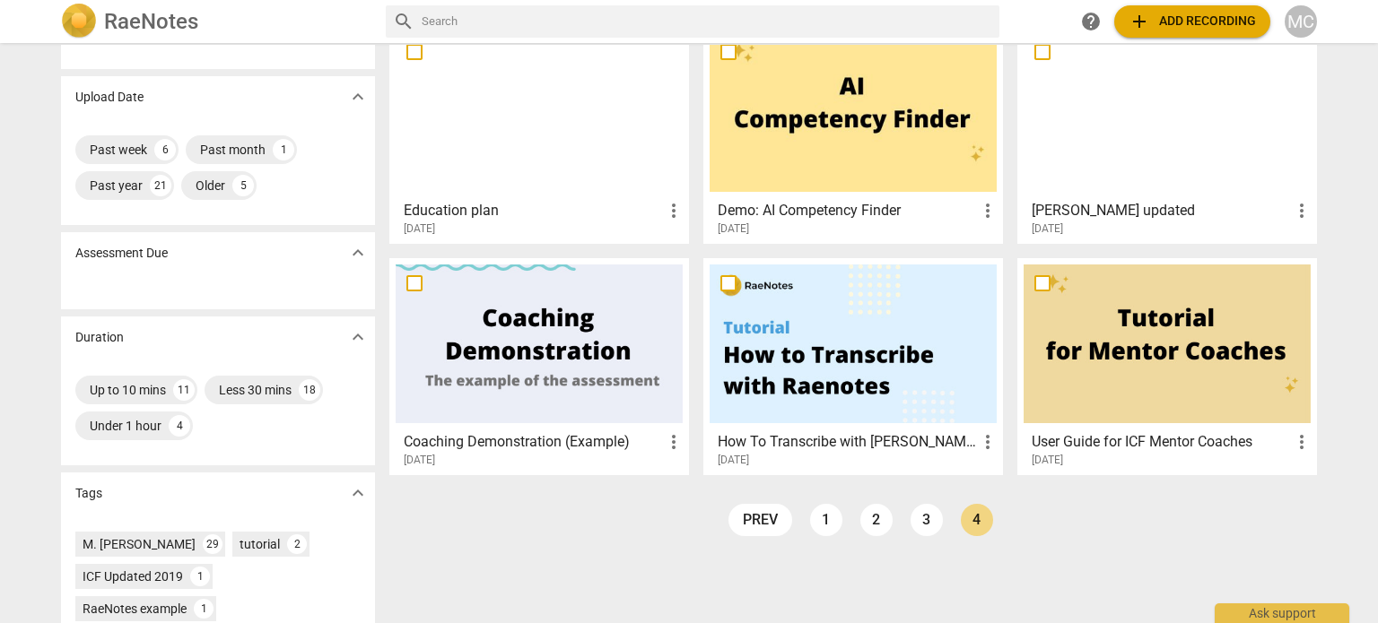
scroll to position [72, 0]
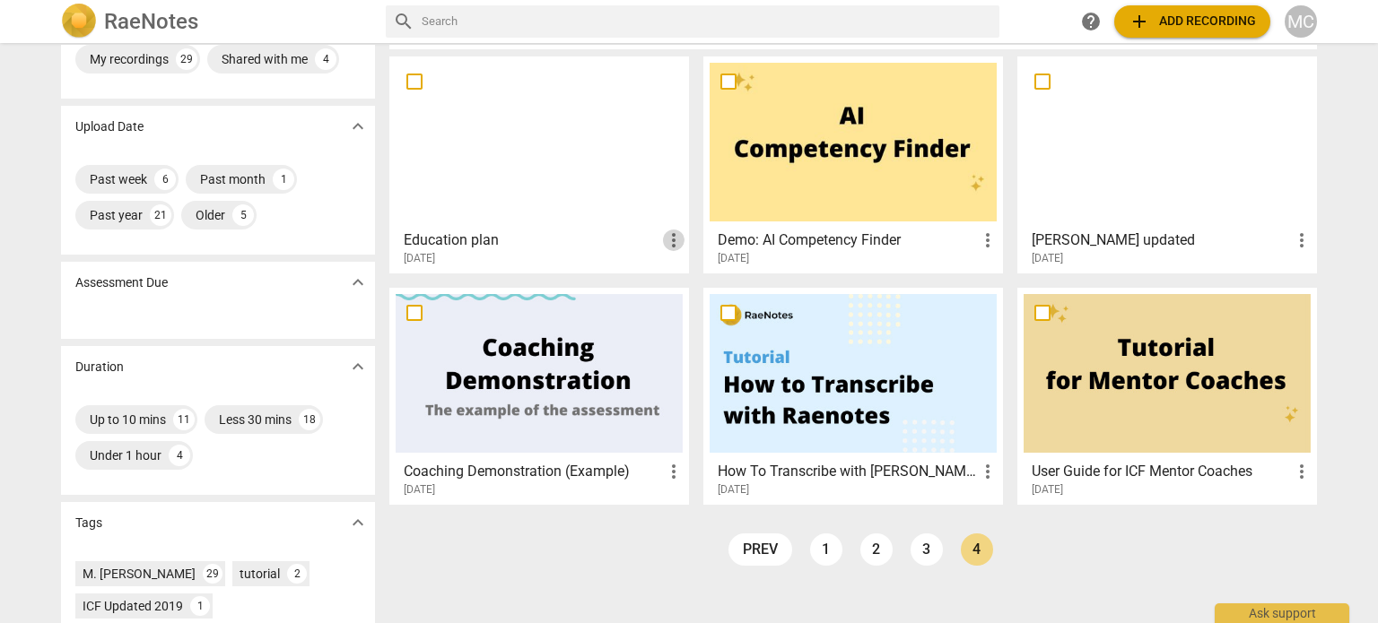
click at [668, 239] on span "more_vert" at bounding box center [674, 241] width 22 height 22
click at [692, 280] on li "Delete" at bounding box center [694, 282] width 68 height 43
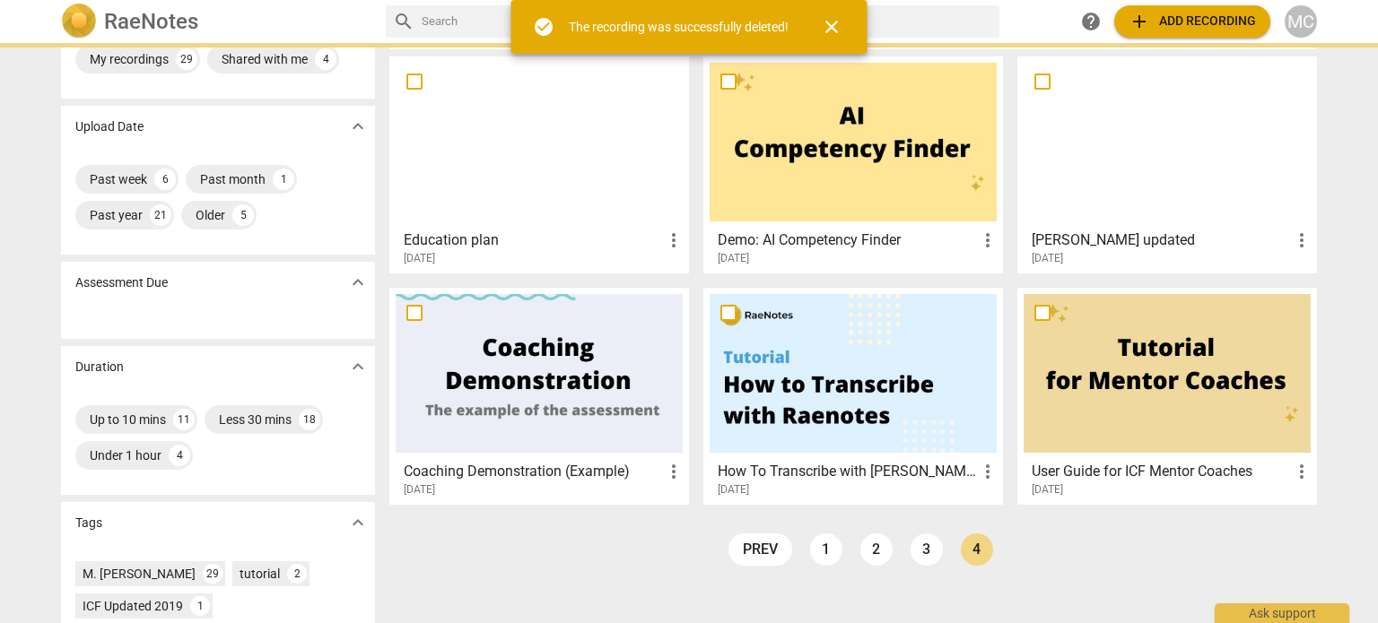
scroll to position [0, 0]
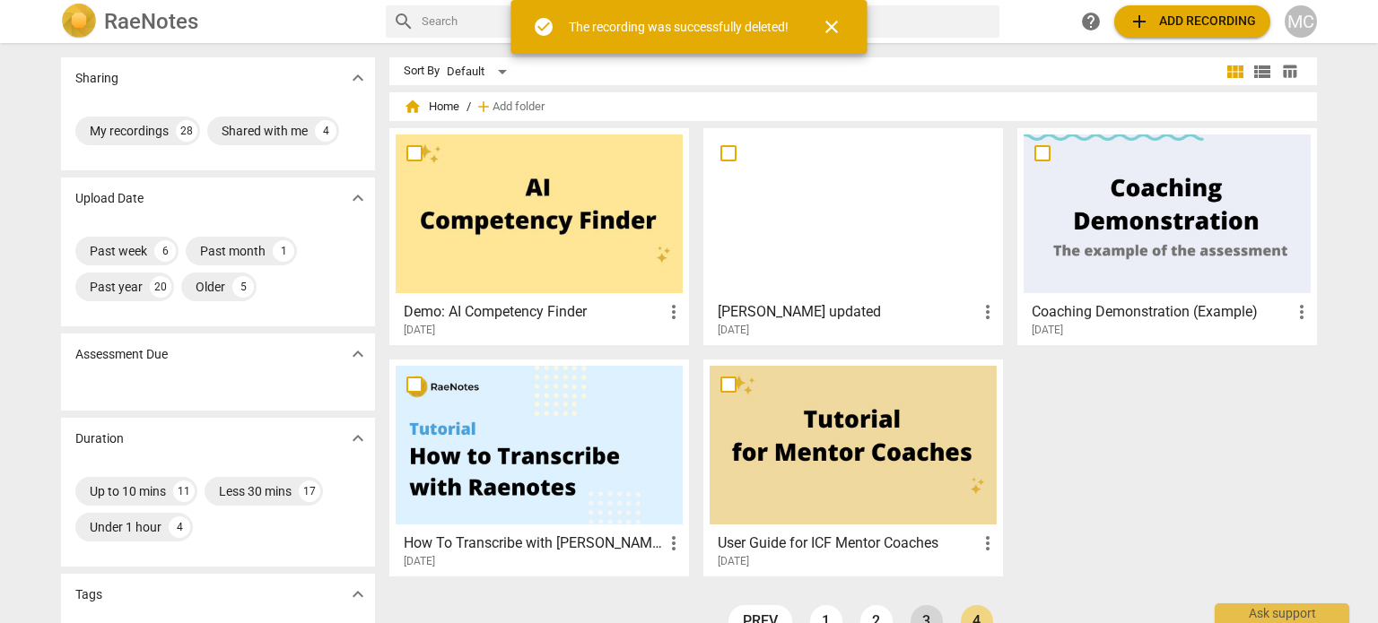
click at [926, 610] on link "3" at bounding box center [926, 621] width 32 height 32
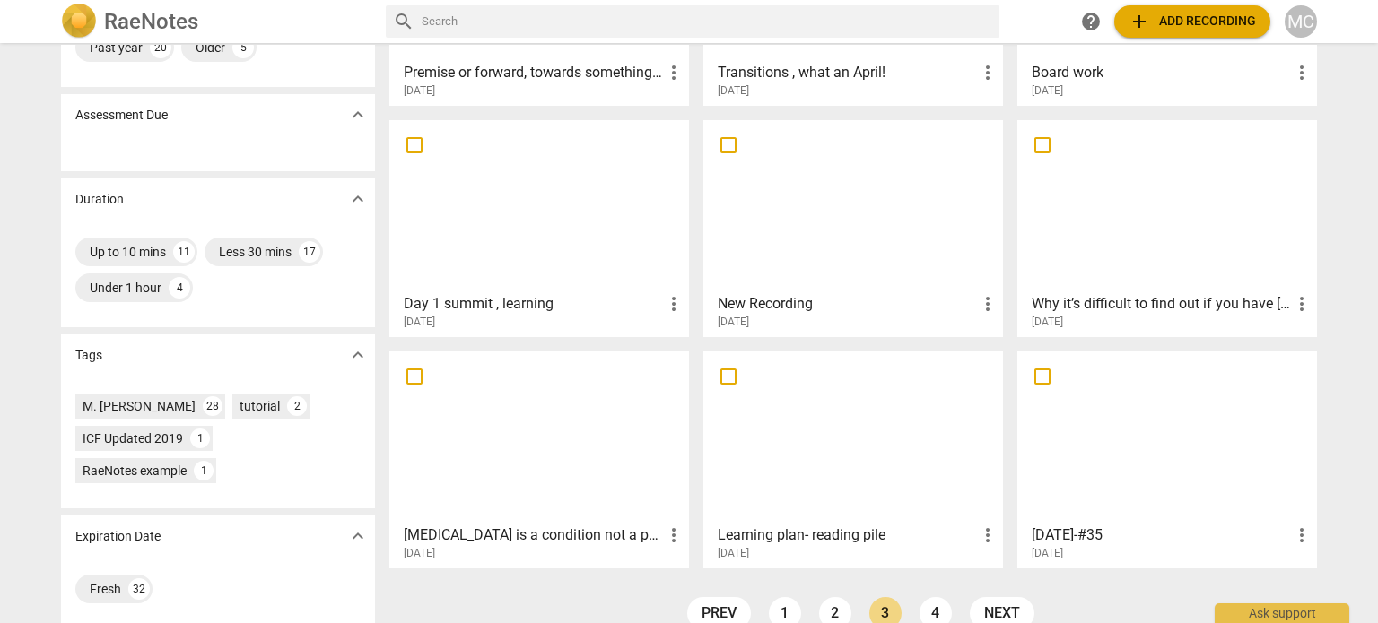
scroll to position [268, 0]
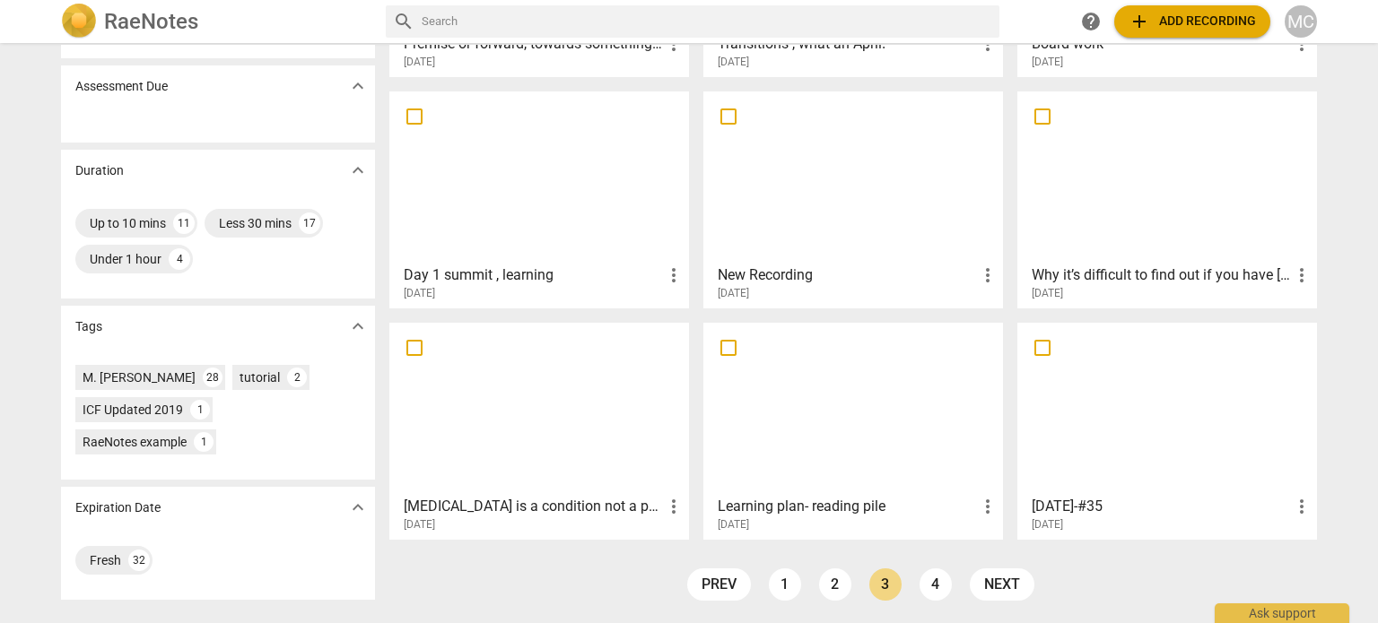
click at [789, 394] on div at bounding box center [852, 408] width 287 height 159
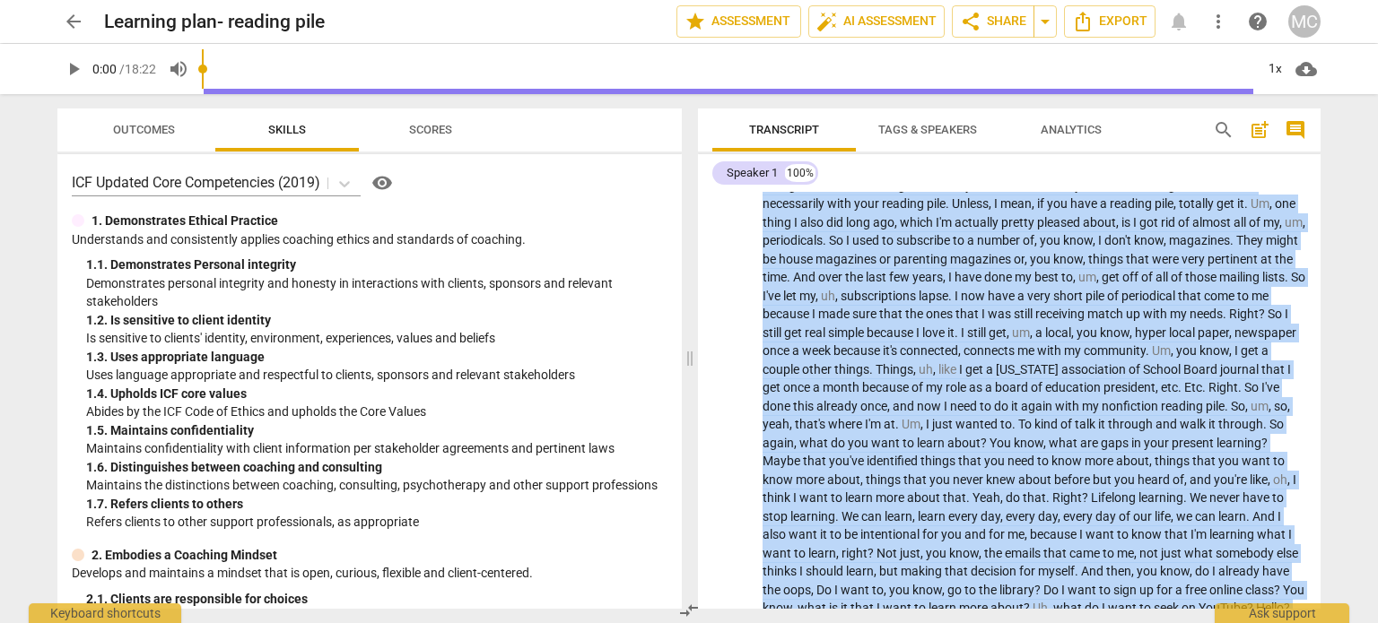
scroll to position [2173, 0]
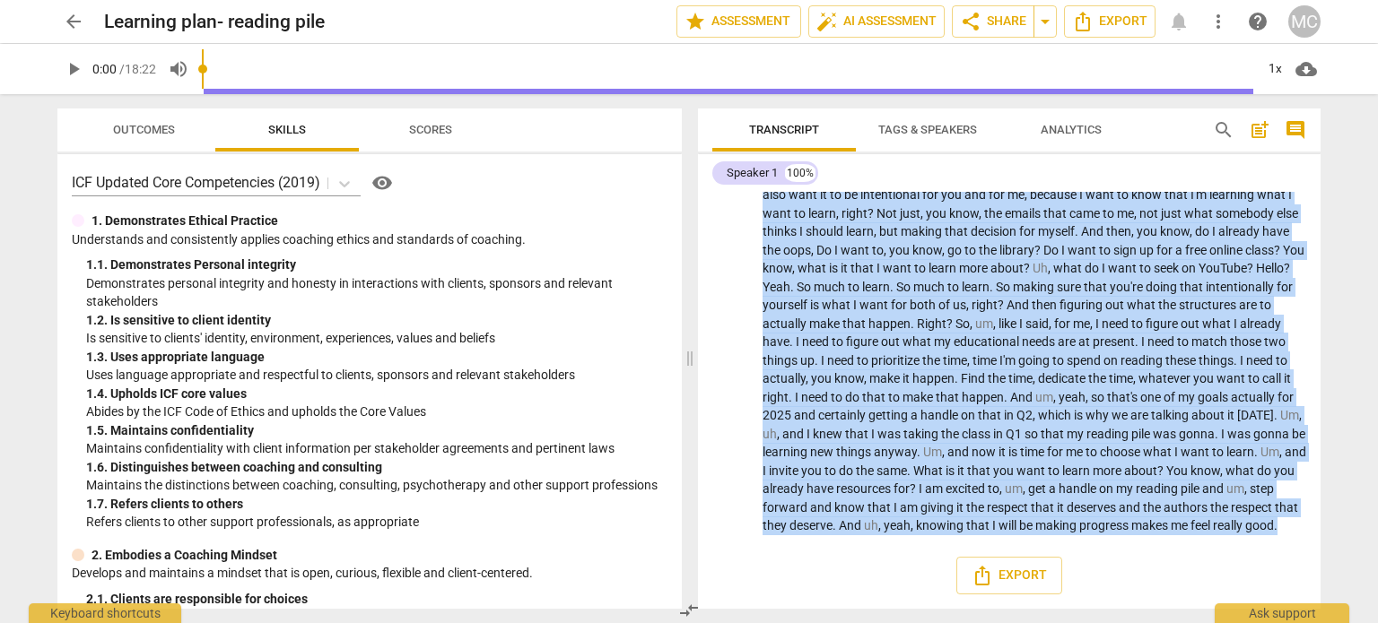
drag, startPoint x: 761, startPoint y: 232, endPoint x: 1240, endPoint y: 665, distance: 645.8
click at [1240, 0] on html "arrow_back Learning plan- reading pile edit star Assessment auto_fix_high AI As…" at bounding box center [689, 0] width 1378 height 0
copy p "Hey there . I am being completely authentic [DATE] , my friends . I thought you…"
click at [72, 20] on span "arrow_back" at bounding box center [74, 22] width 22 height 22
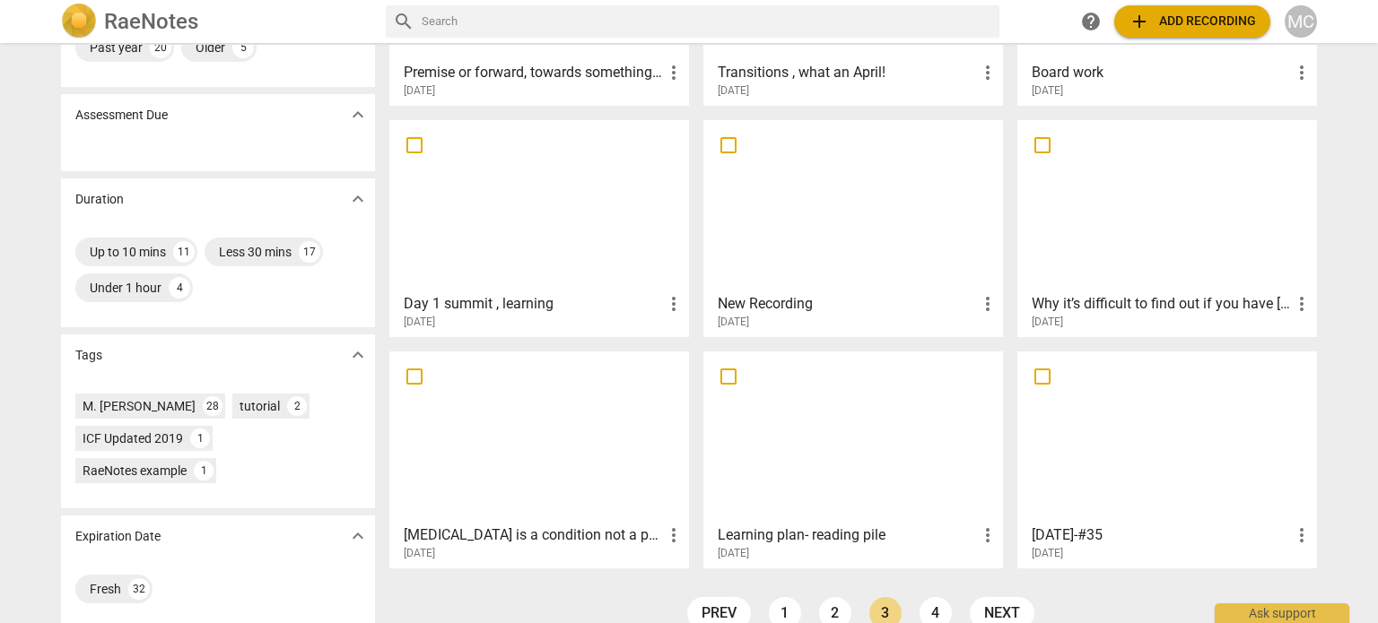
scroll to position [268, 0]
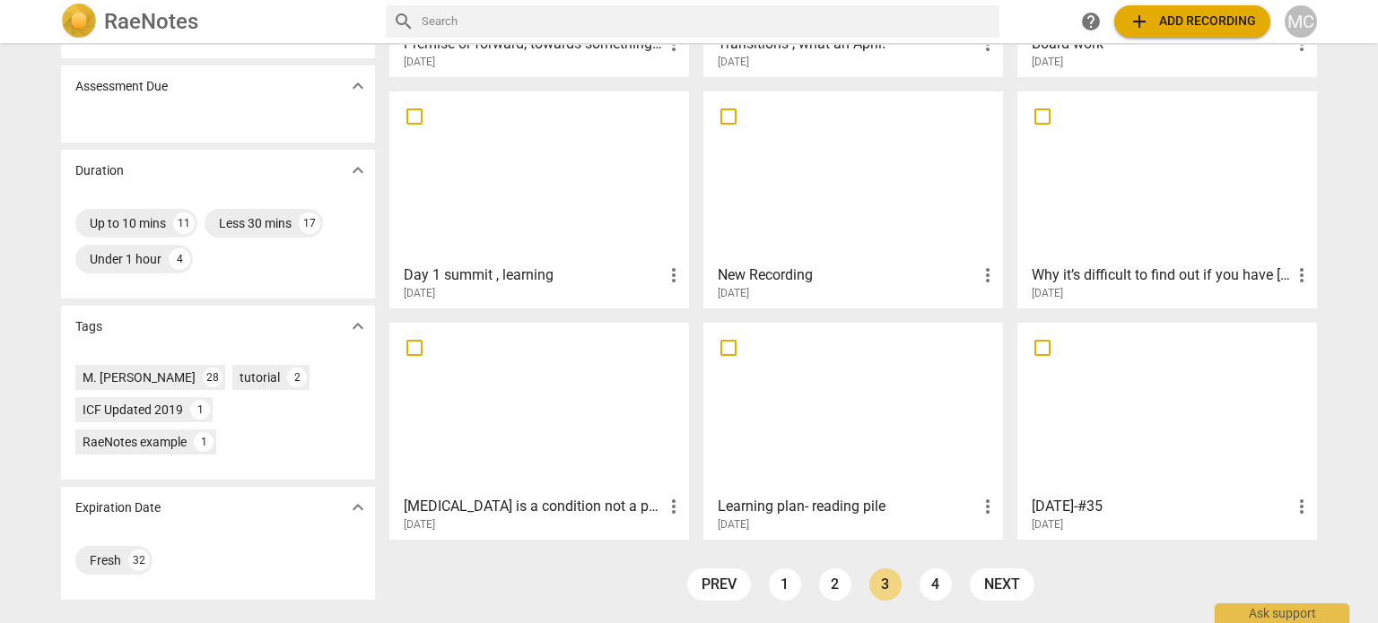
click at [977, 508] on span "more_vert" at bounding box center [988, 507] width 22 height 22
click at [1005, 538] on li "Delete" at bounding box center [1008, 548] width 68 height 43
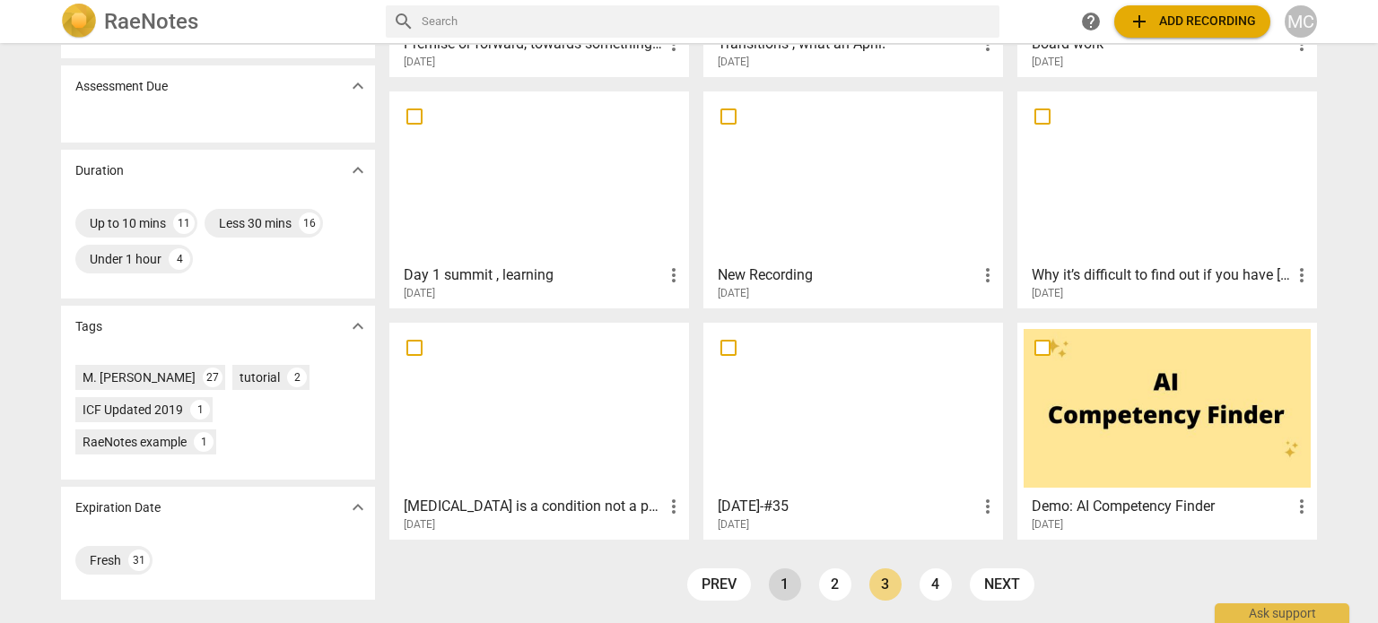
click at [780, 587] on link "1" at bounding box center [785, 585] width 32 height 32
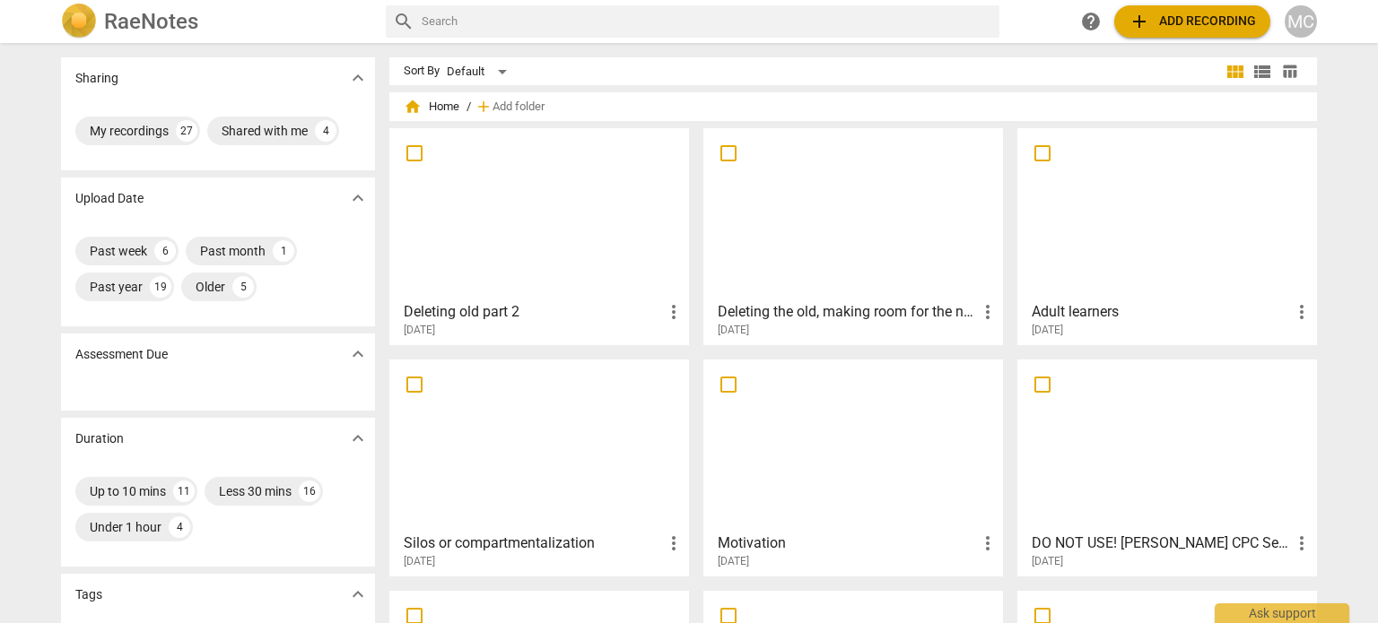
click at [1189, 252] on div at bounding box center [1166, 214] width 287 height 159
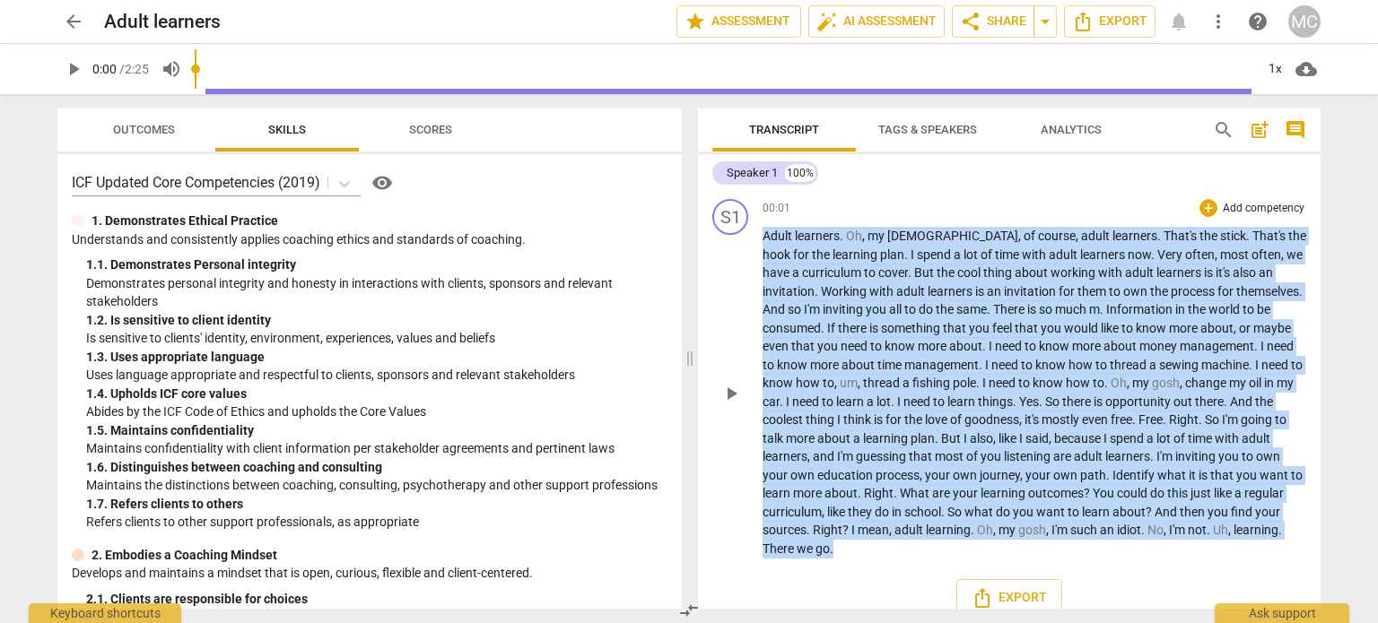
drag, startPoint x: 764, startPoint y: 238, endPoint x: 881, endPoint y: 548, distance: 331.5
click at [881, 548] on p "Adult learners . Oh , my [DEMOGRAPHIC_DATA] , of course , adult learners . That…" at bounding box center [1034, 392] width 544 height 331
copy p "Adult learners . Oh , my [DEMOGRAPHIC_DATA] , of course , adult learners . That…"
click at [69, 13] on span "arrow_back" at bounding box center [74, 22] width 22 height 22
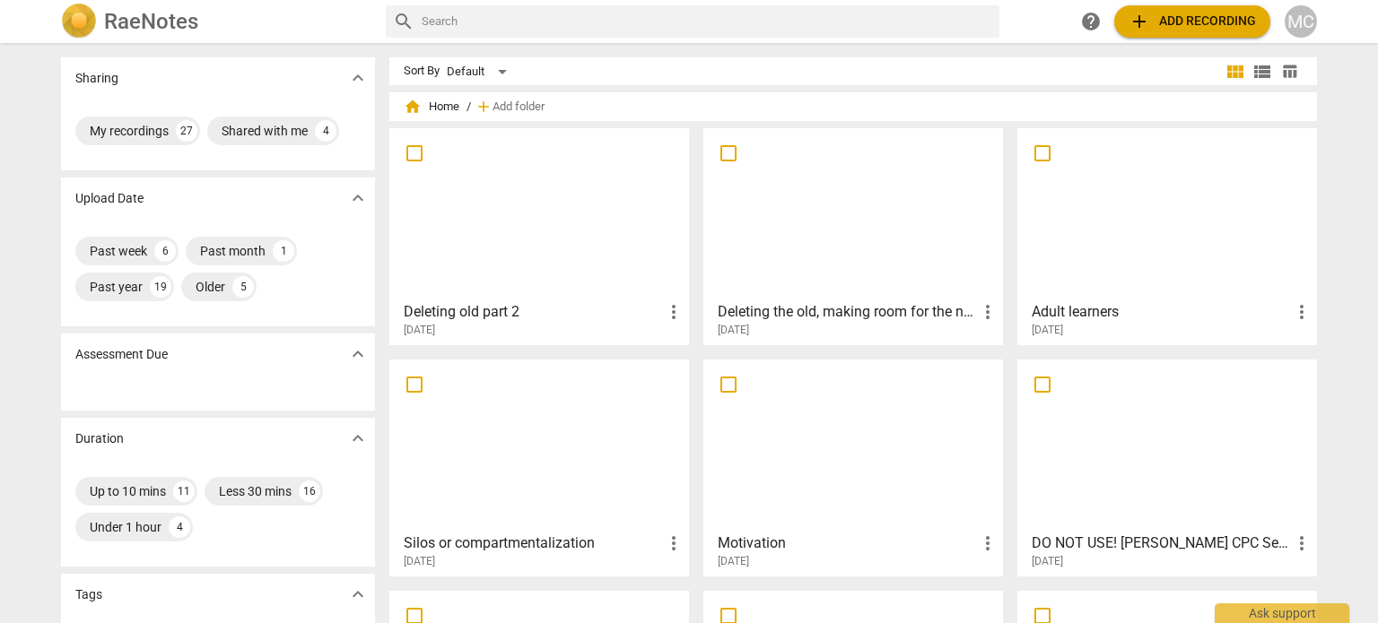
click at [861, 431] on div at bounding box center [852, 445] width 287 height 159
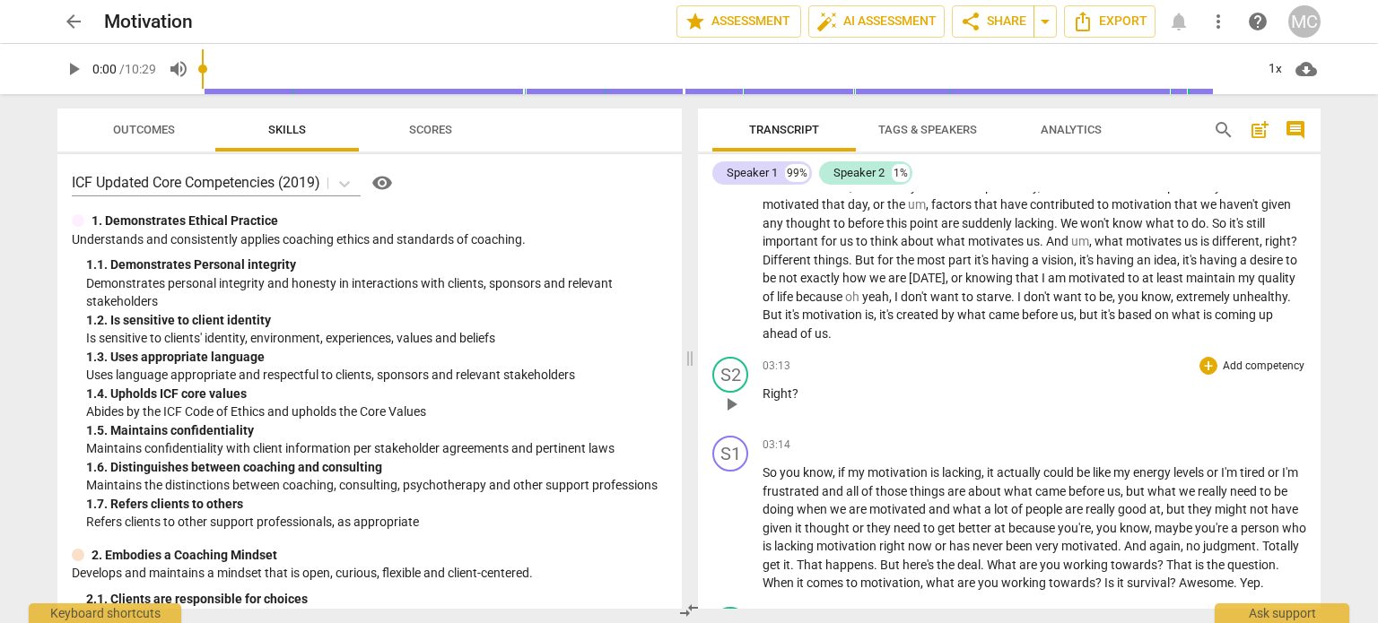
scroll to position [448, 0]
drag, startPoint x: 761, startPoint y: 237, endPoint x: 1109, endPoint y: 391, distance: 380.7
click at [1115, 393] on div "S1 play_arrow pause 00:01 + Add competency keyboard_arrow_right I have clients …" at bounding box center [1009, 400] width 622 height 417
click at [73, 20] on span "arrow_back" at bounding box center [74, 22] width 22 height 22
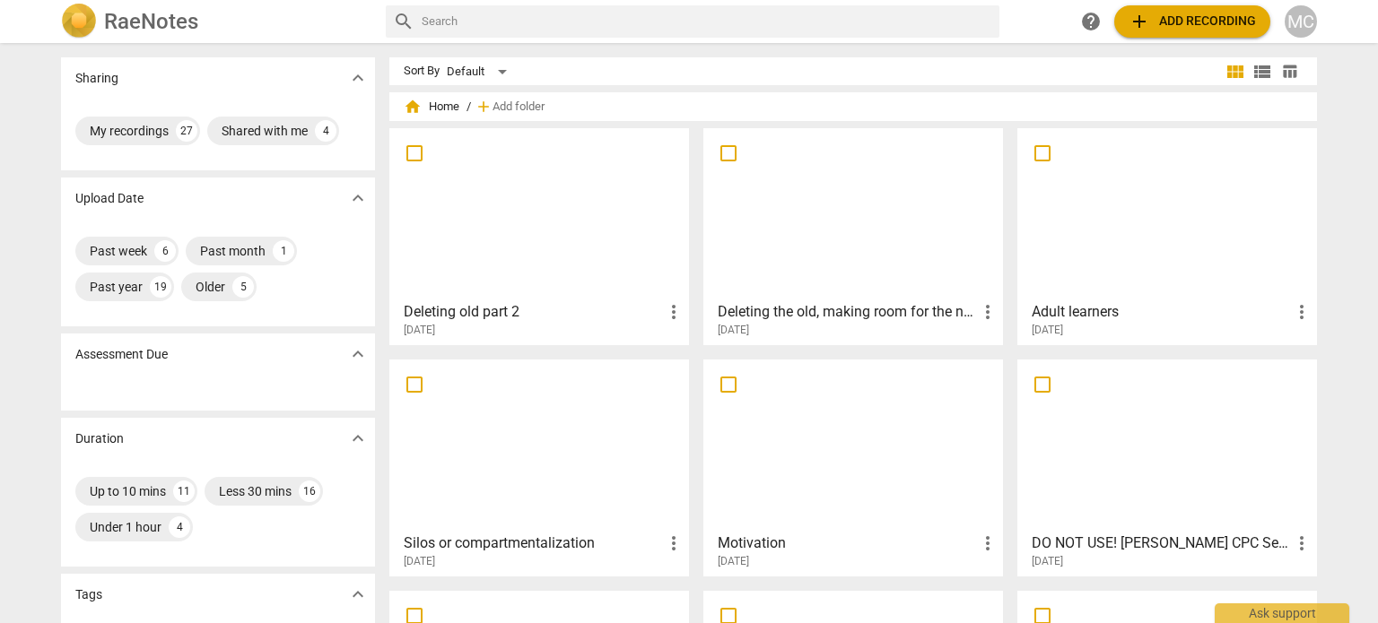
click at [986, 541] on span "more_vert" at bounding box center [988, 544] width 22 height 22
click at [1017, 581] on li "Delete" at bounding box center [1008, 580] width 68 height 43
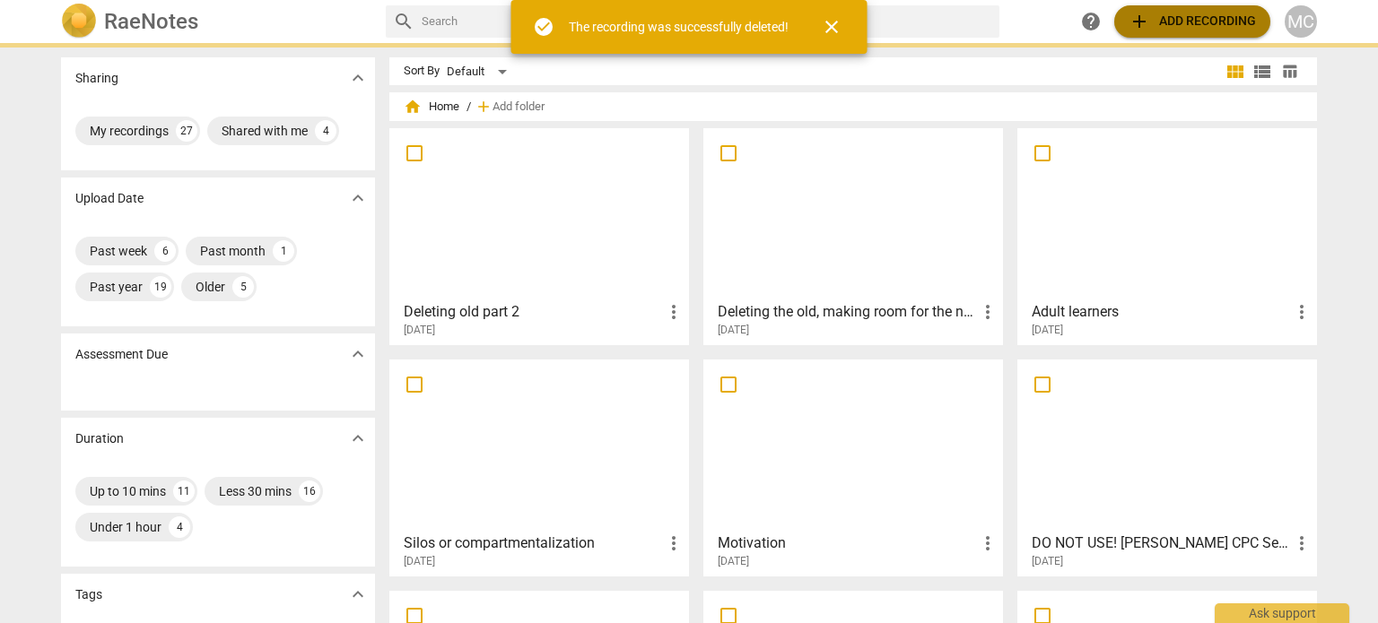
click at [1184, 17] on span "add Add recording" at bounding box center [1191, 22] width 127 height 22
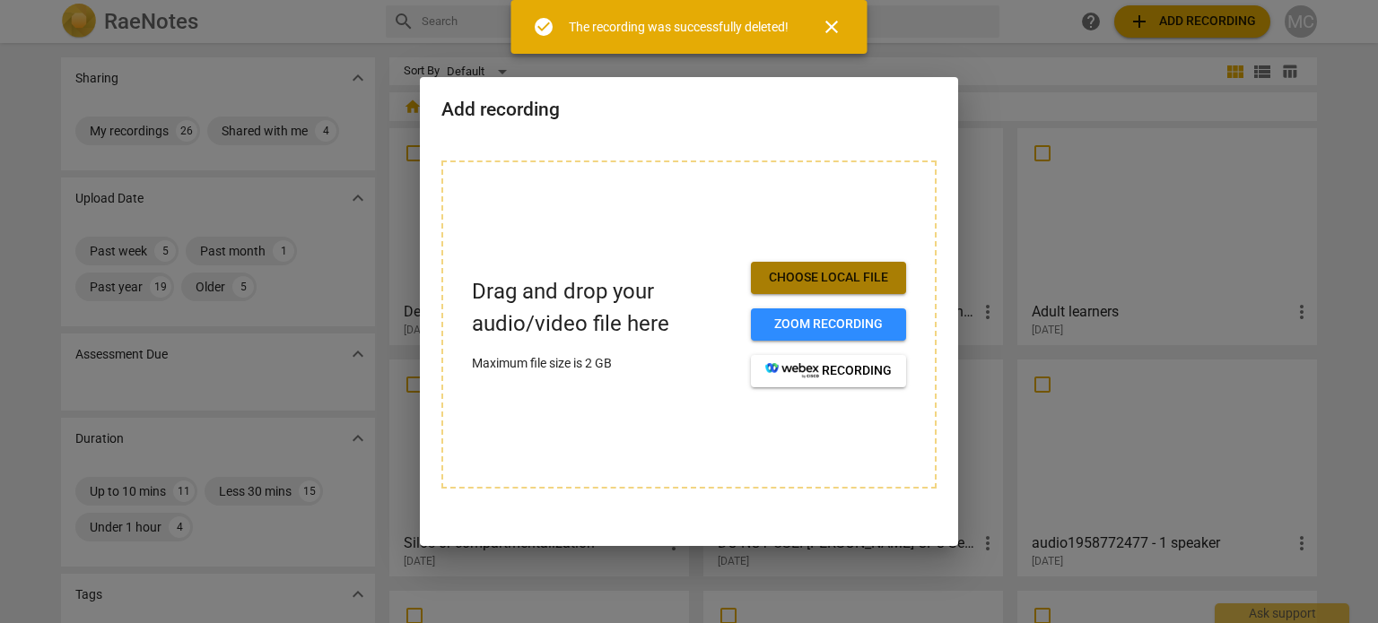
click at [863, 272] on span "Choose local file" at bounding box center [828, 278] width 126 height 18
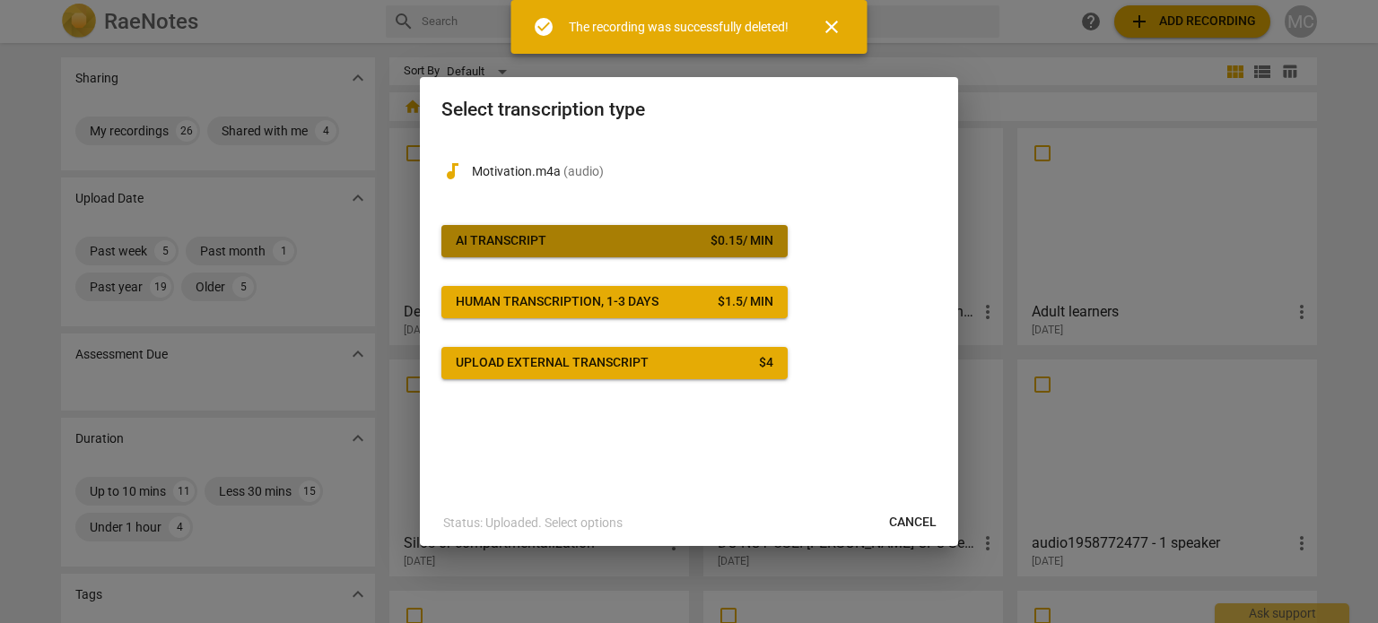
click at [652, 252] on button "AI Transcript $ 0.15 / min" at bounding box center [614, 241] width 346 height 32
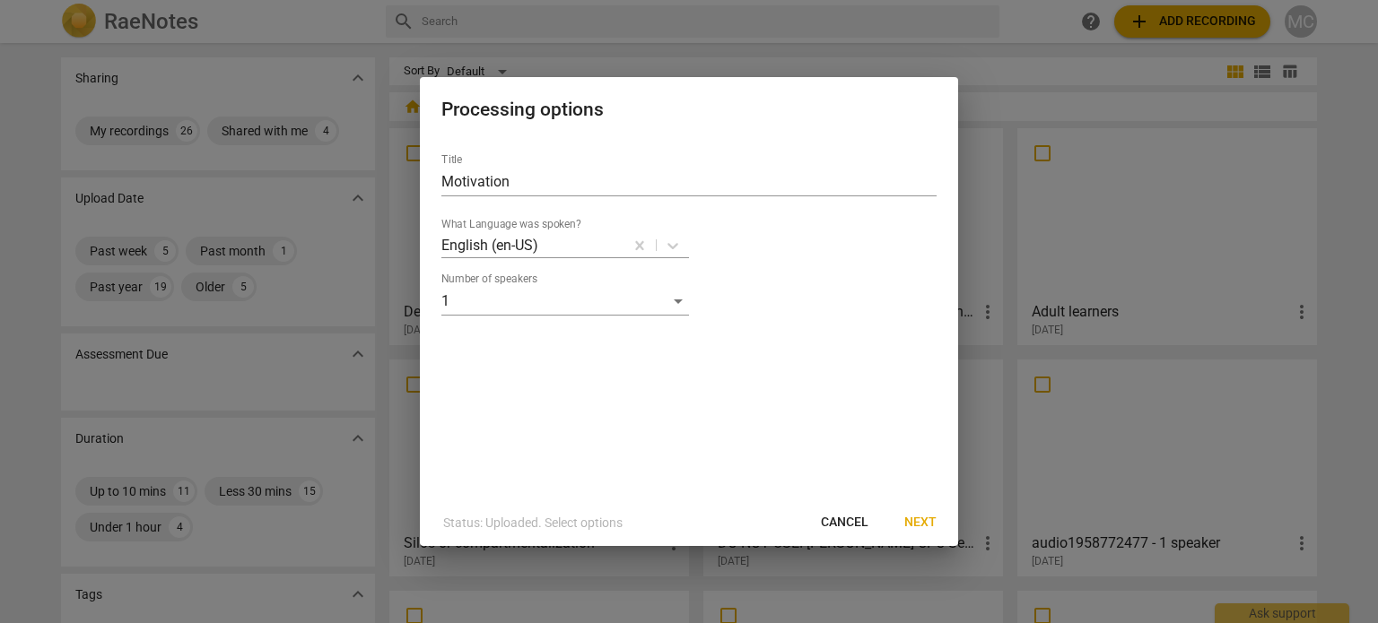
click at [933, 518] on span "Next" at bounding box center [920, 523] width 32 height 18
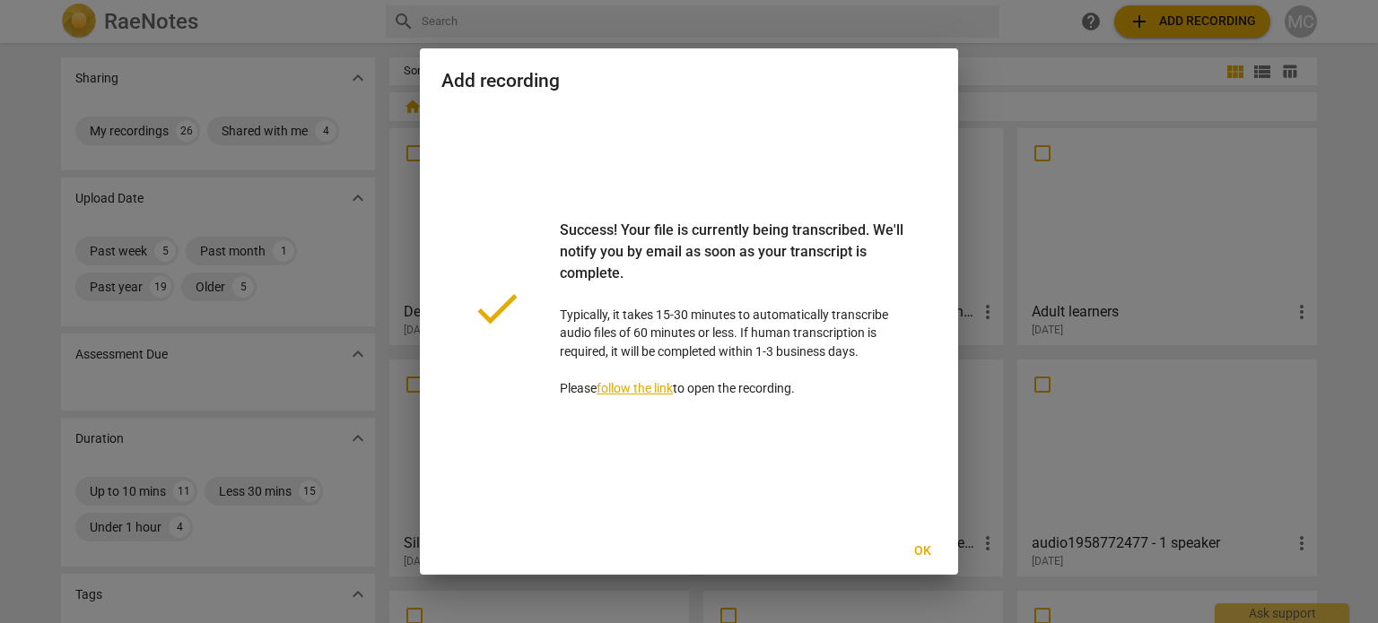
click at [921, 548] on span "Ok" at bounding box center [922, 552] width 29 height 18
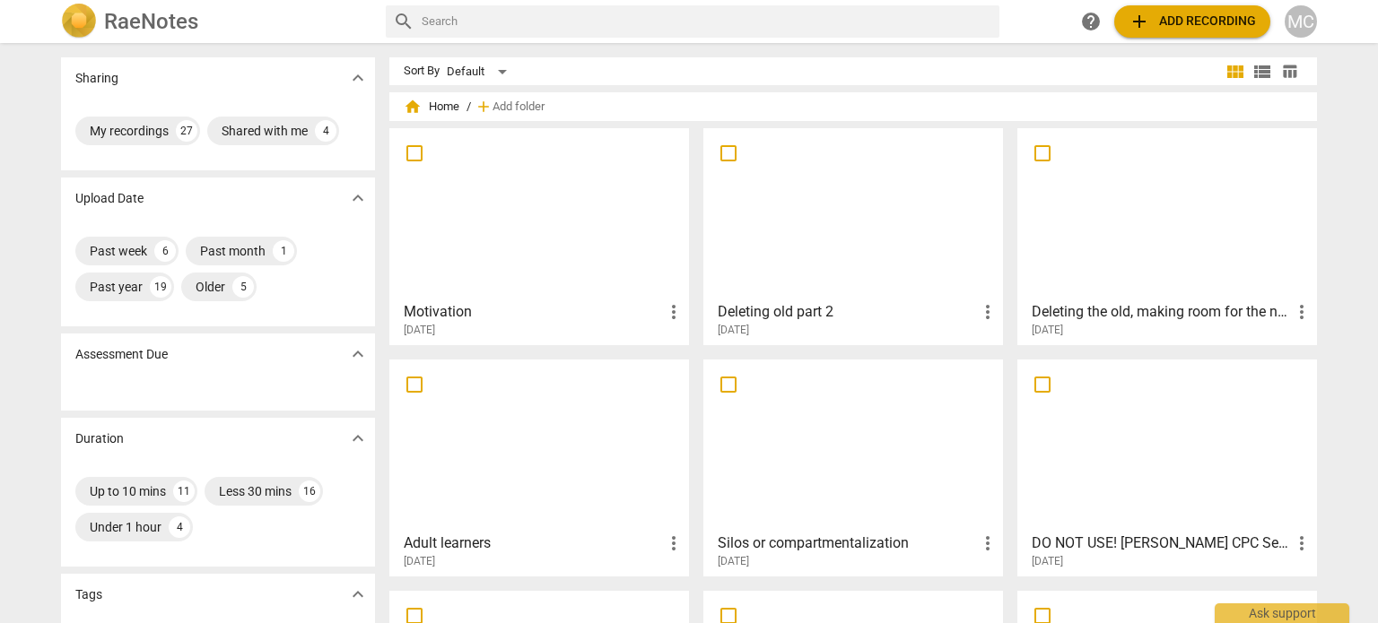
click at [448, 204] on div at bounding box center [539, 214] width 287 height 159
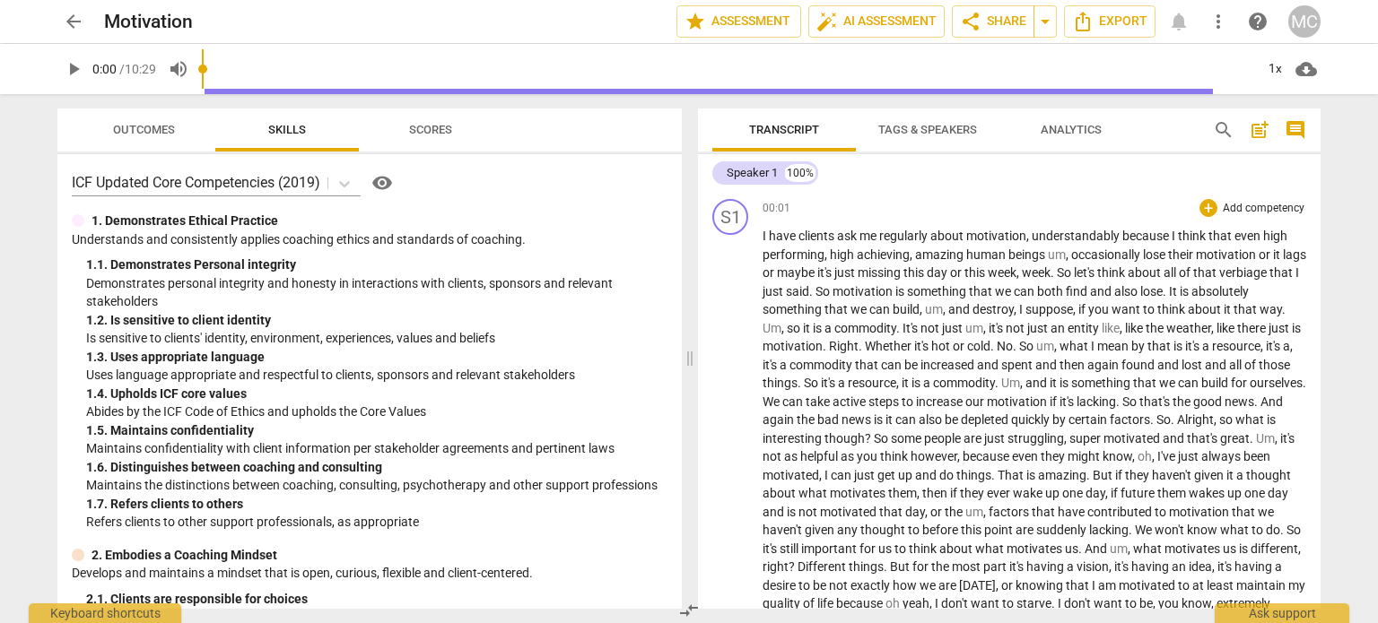
drag, startPoint x: 761, startPoint y: 232, endPoint x: 775, endPoint y: 252, distance: 24.4
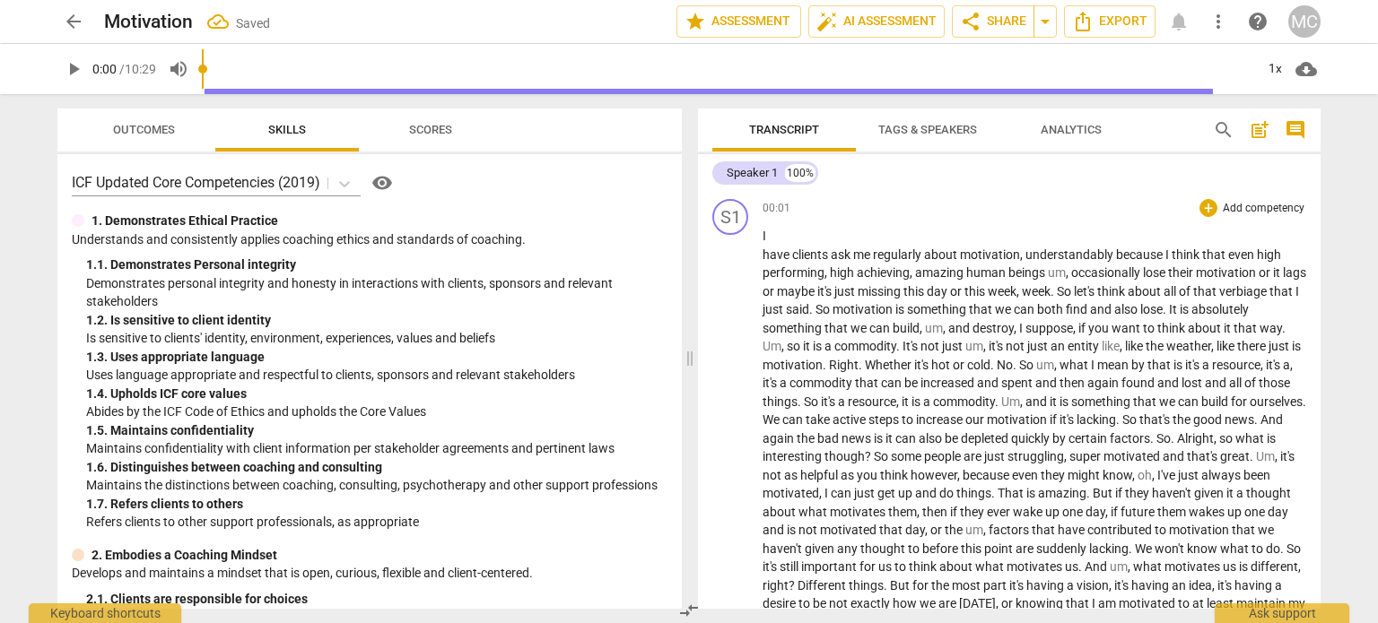
click at [795, 252] on span "clients" at bounding box center [811, 255] width 39 height 14
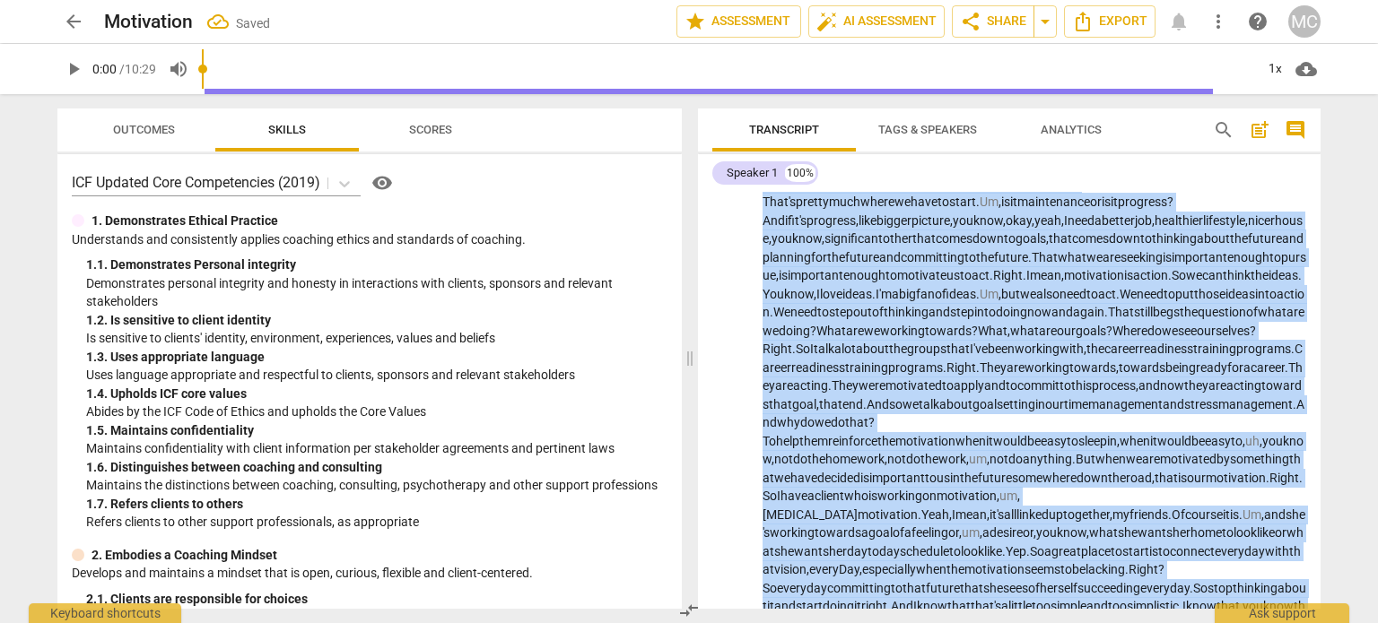
scroll to position [1051, 0]
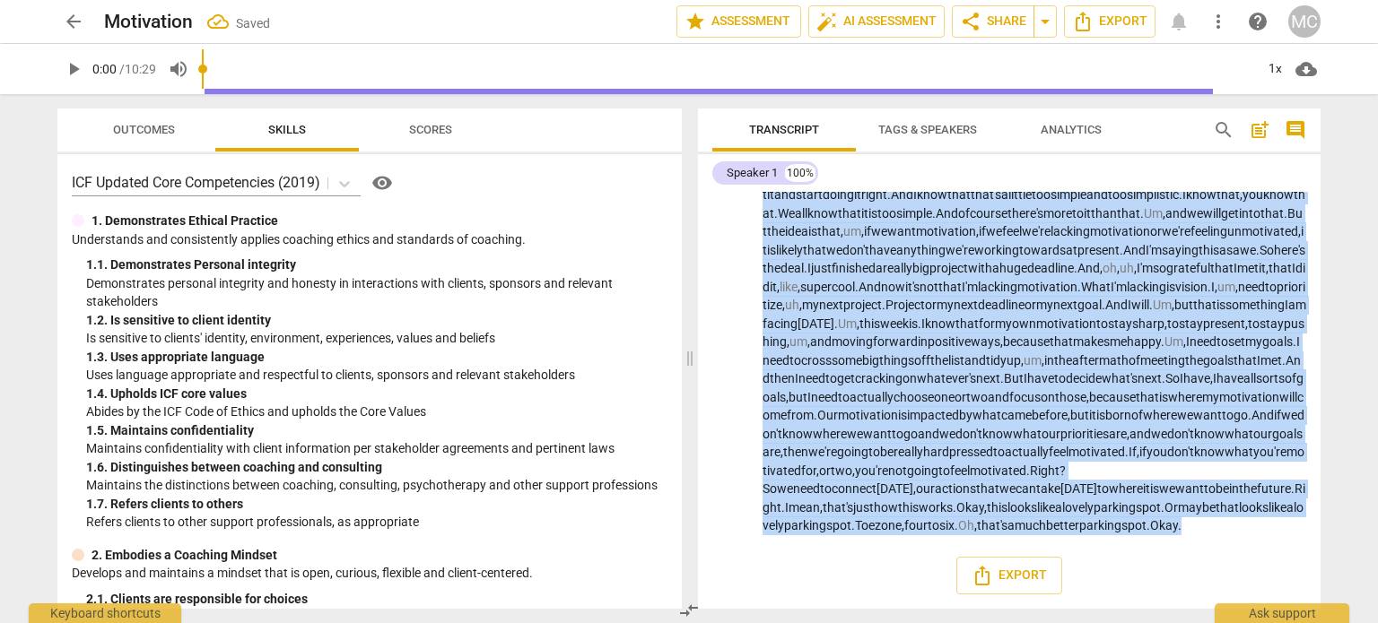
drag, startPoint x: 761, startPoint y: 236, endPoint x: 1292, endPoint y: 650, distance: 673.5
click at [1292, 0] on html "arrow_back Motivation Saved edit star Assessment auto_fix_high AI Assessment sh…" at bounding box center [689, 0] width 1378 height 0
copy p "L ipsu dolorsi ame co adipiscin elits doeiusmodt , incididuntutla etdolor M ali…"
